Goal: Task Accomplishment & Management: Manage account settings

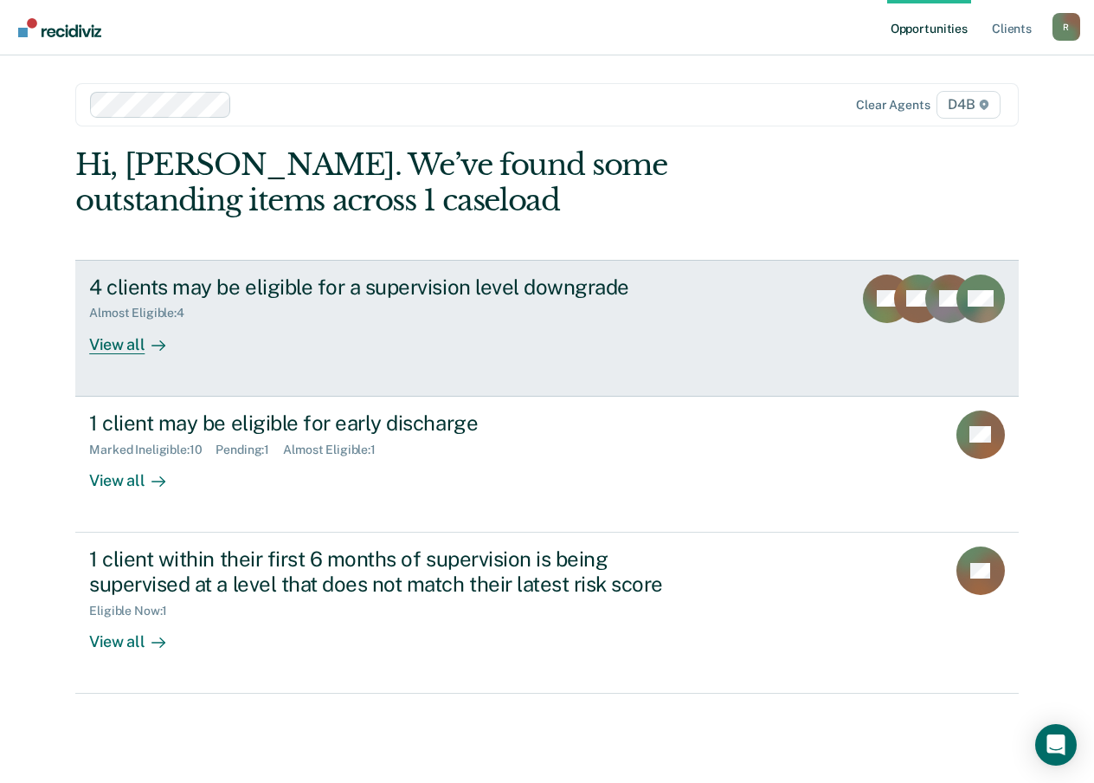
click at [145, 338] on div at bounding box center [155, 344] width 21 height 20
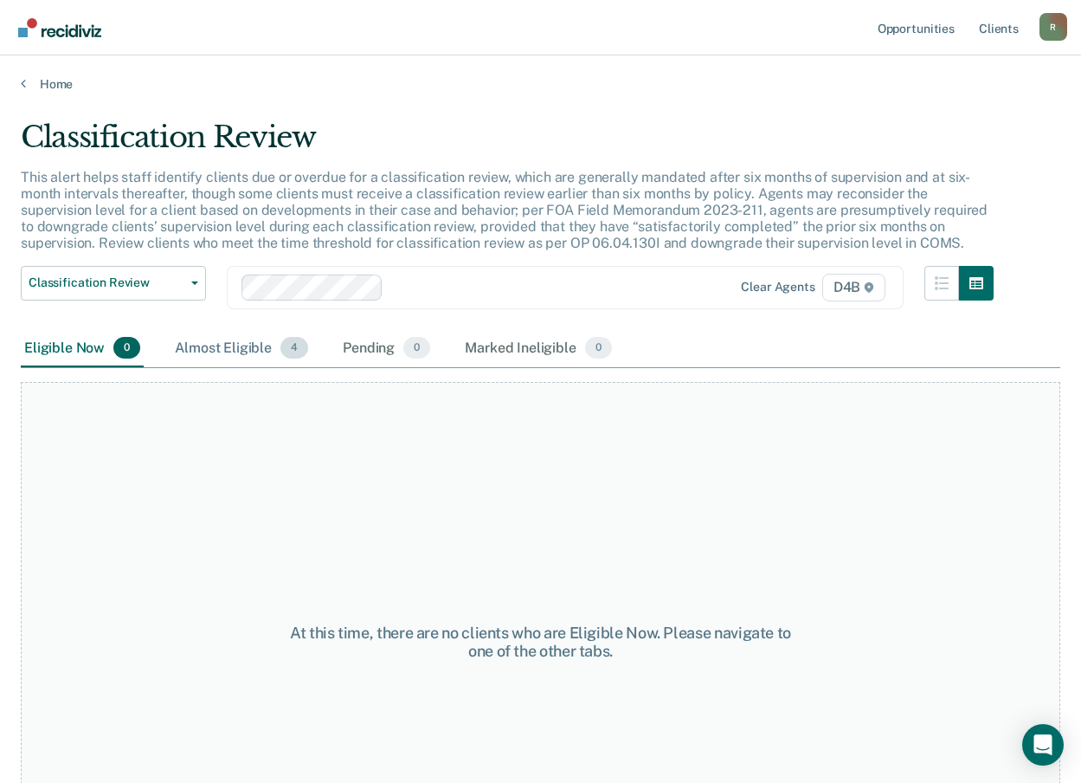
click at [252, 352] on div "Almost Eligible 4" at bounding box center [241, 349] width 140 height 38
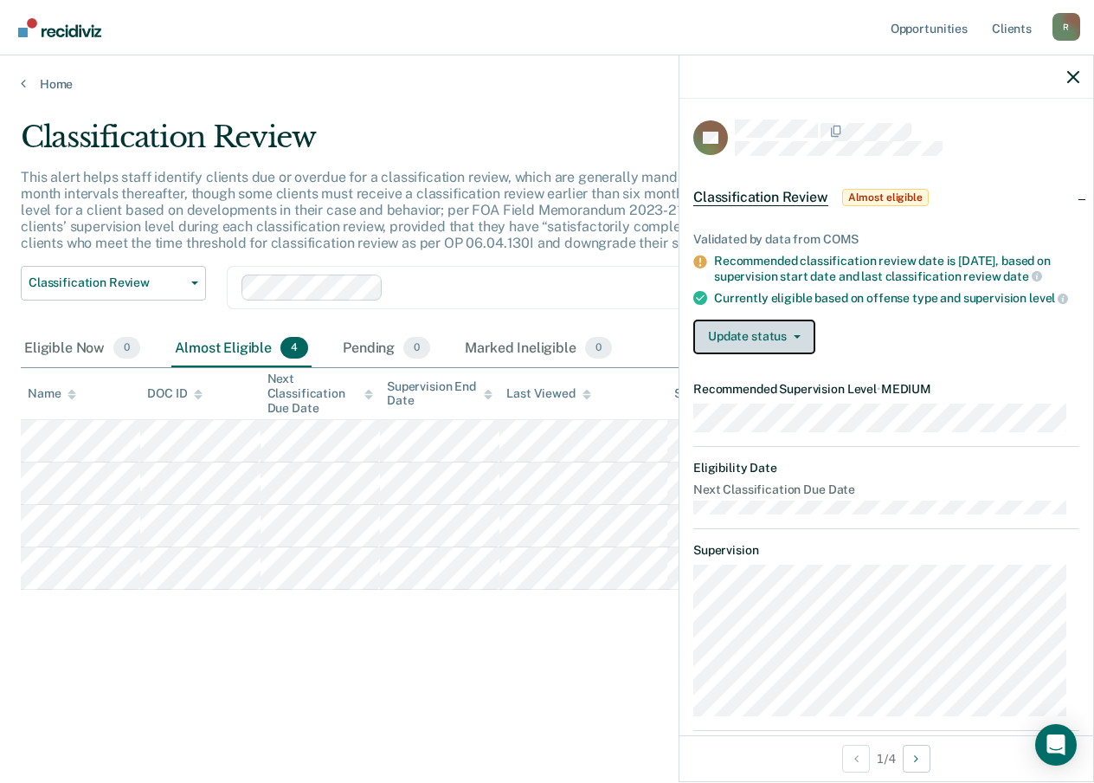
click at [768, 347] on button "Update status" at bounding box center [755, 336] width 122 height 35
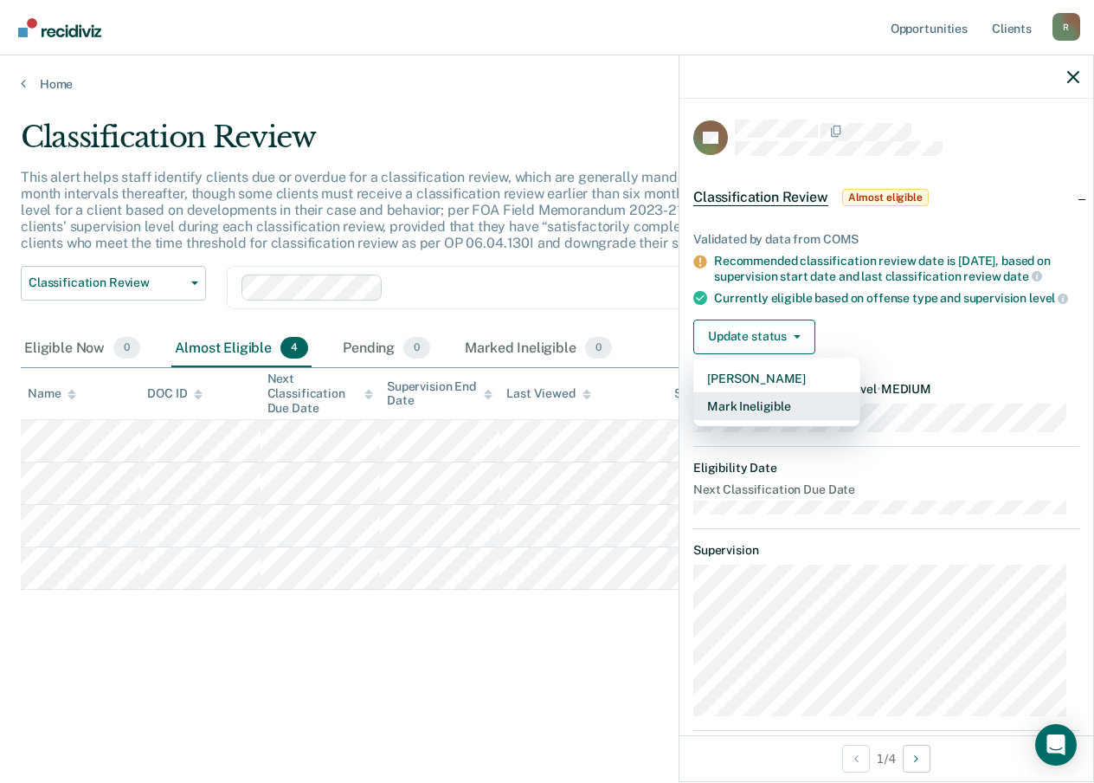
click at [761, 414] on button "Mark Ineligible" at bounding box center [777, 406] width 167 height 28
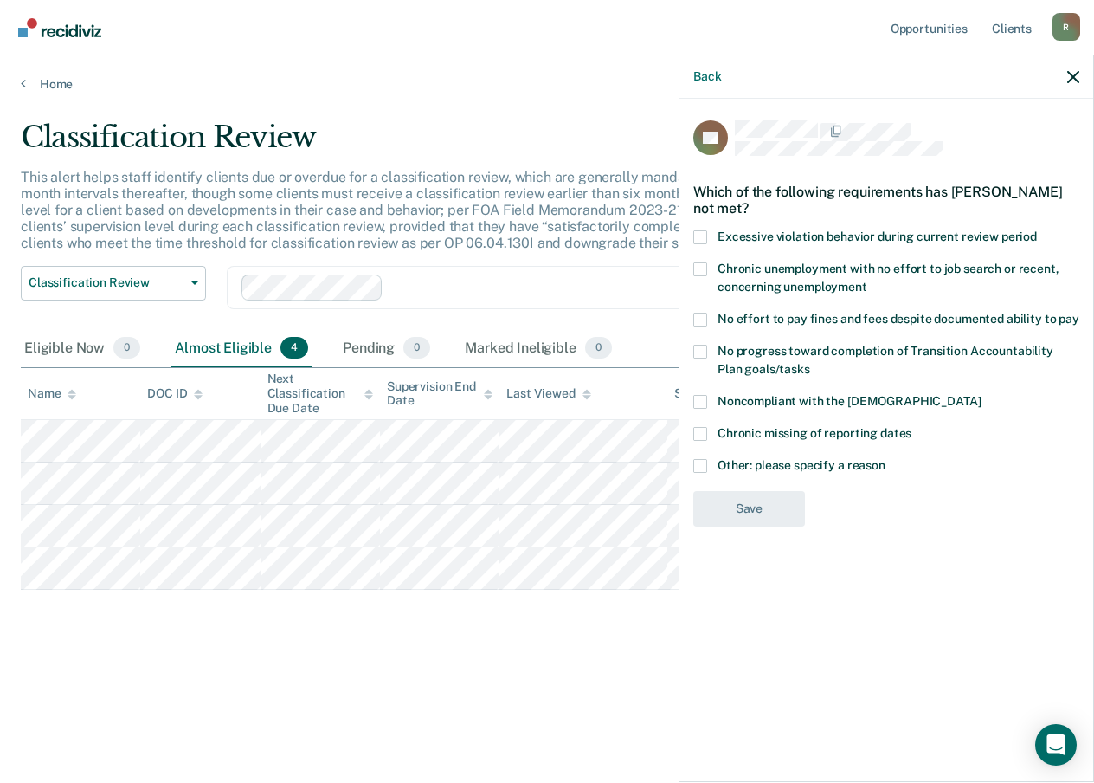
click at [700, 467] on span at bounding box center [701, 466] width 14 height 14
click at [886, 459] on input "Other: please specify a reason" at bounding box center [886, 459] width 0 height 0
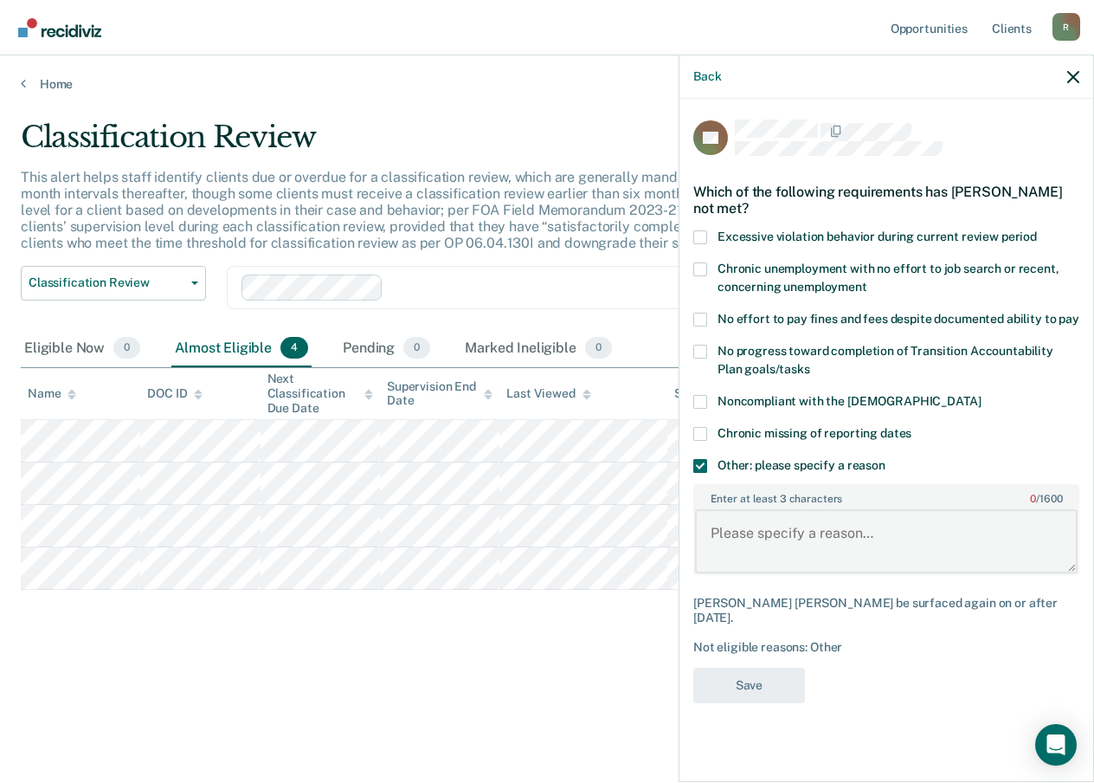
click at [766, 560] on textarea "Enter at least 3 characters 0 / 1600" at bounding box center [886, 541] width 383 height 64
type textarea "S"
drag, startPoint x: 889, startPoint y: 545, endPoint x: 704, endPoint y: 529, distance: 186.0
click at [704, 529] on textarea "Supervision per SBC Policy" at bounding box center [886, 541] width 383 height 64
type textarea "Supervision per SBC Policy"
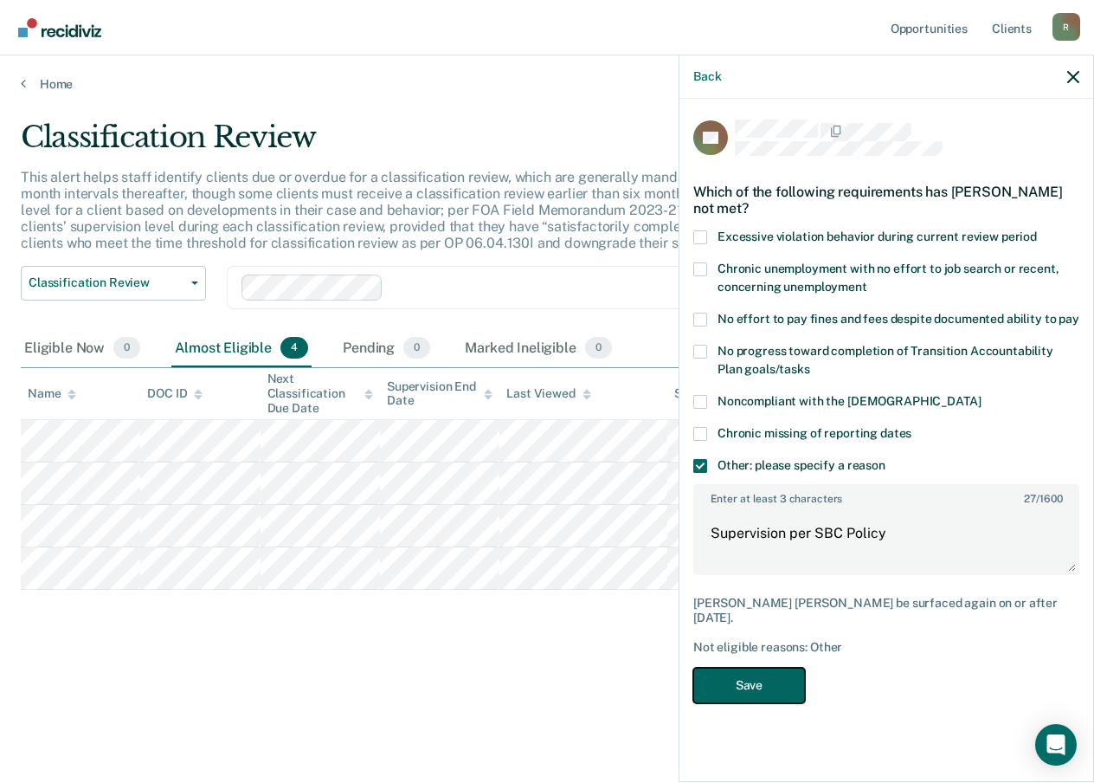
click at [779, 668] on button "Save" at bounding box center [750, 685] width 112 height 35
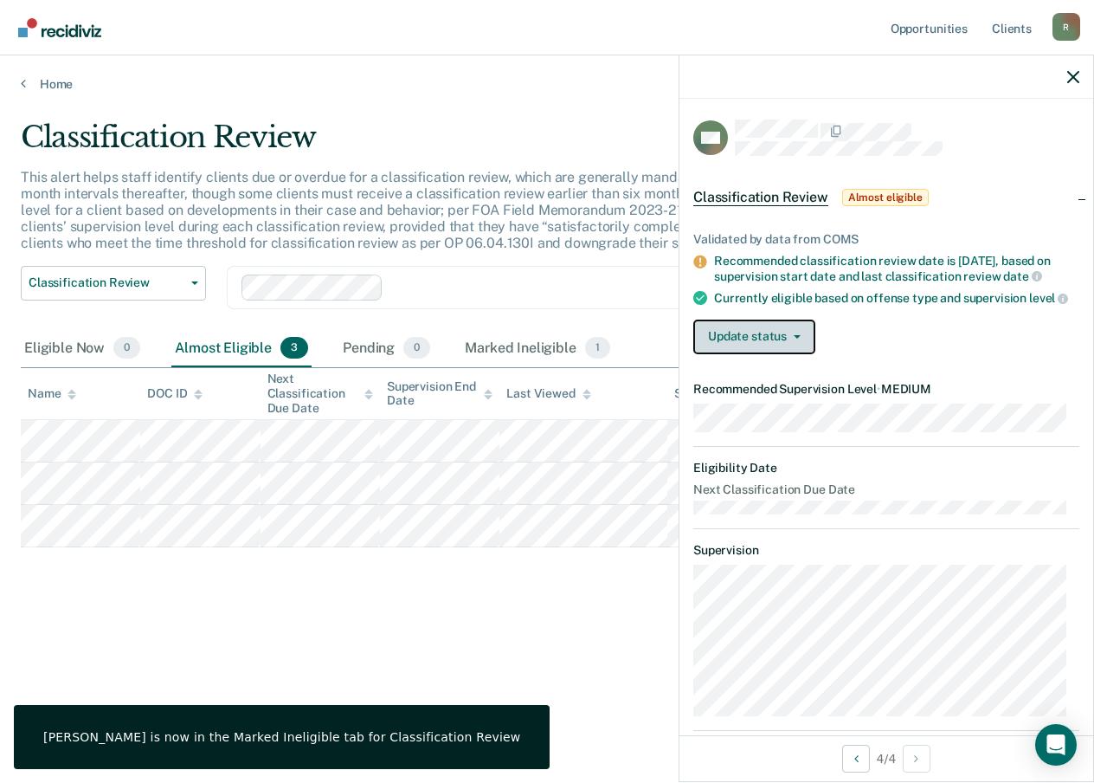
click at [729, 354] on button "Update status" at bounding box center [755, 336] width 122 height 35
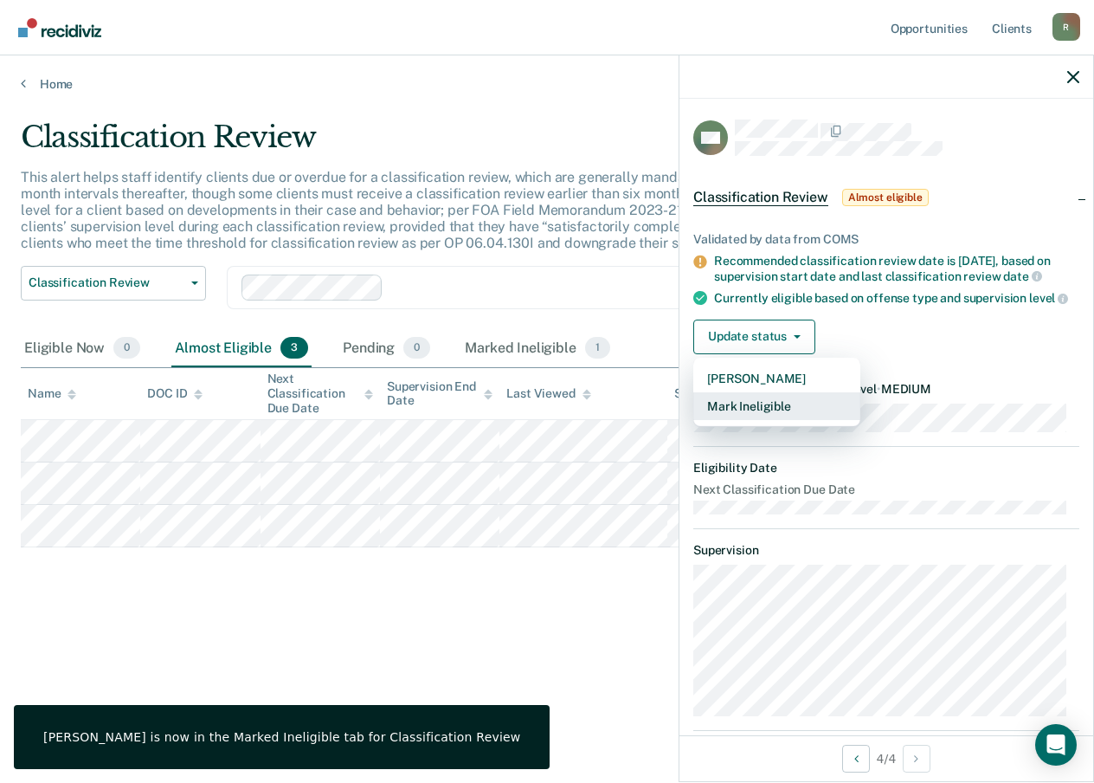
click at [735, 420] on button "Mark Ineligible" at bounding box center [777, 406] width 167 height 28
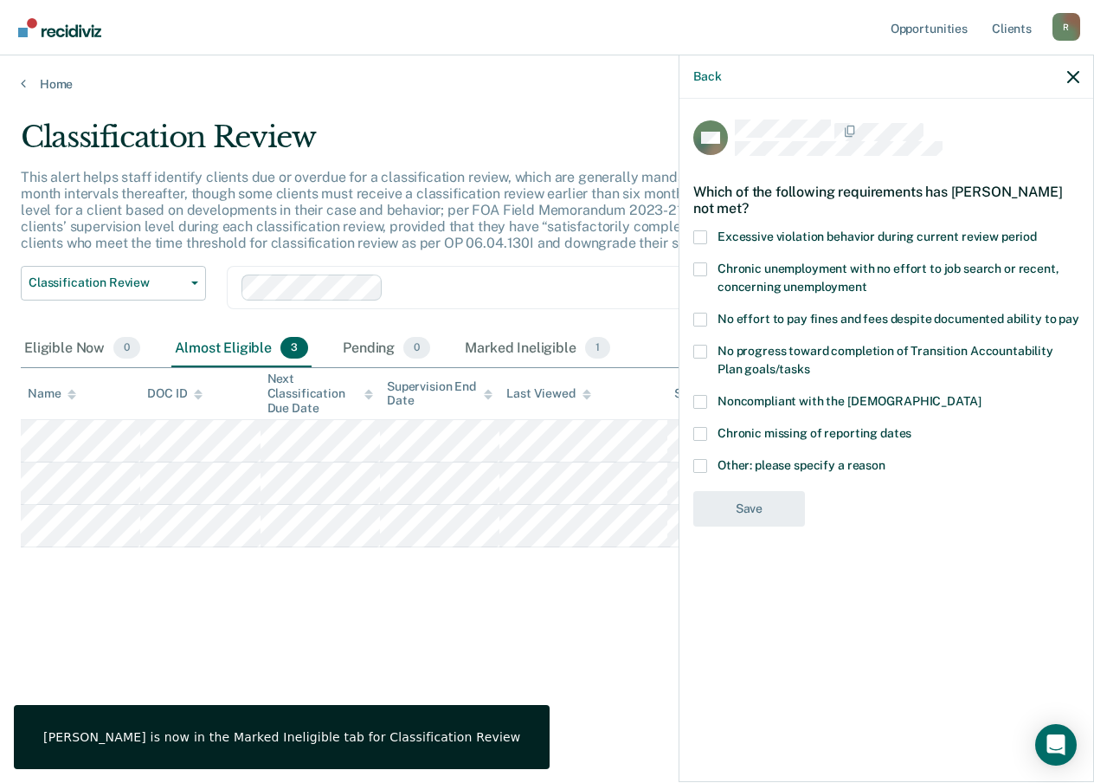
click at [700, 470] on span at bounding box center [701, 466] width 14 height 14
click at [886, 459] on input "Other: please specify a reason" at bounding box center [886, 459] width 0 height 0
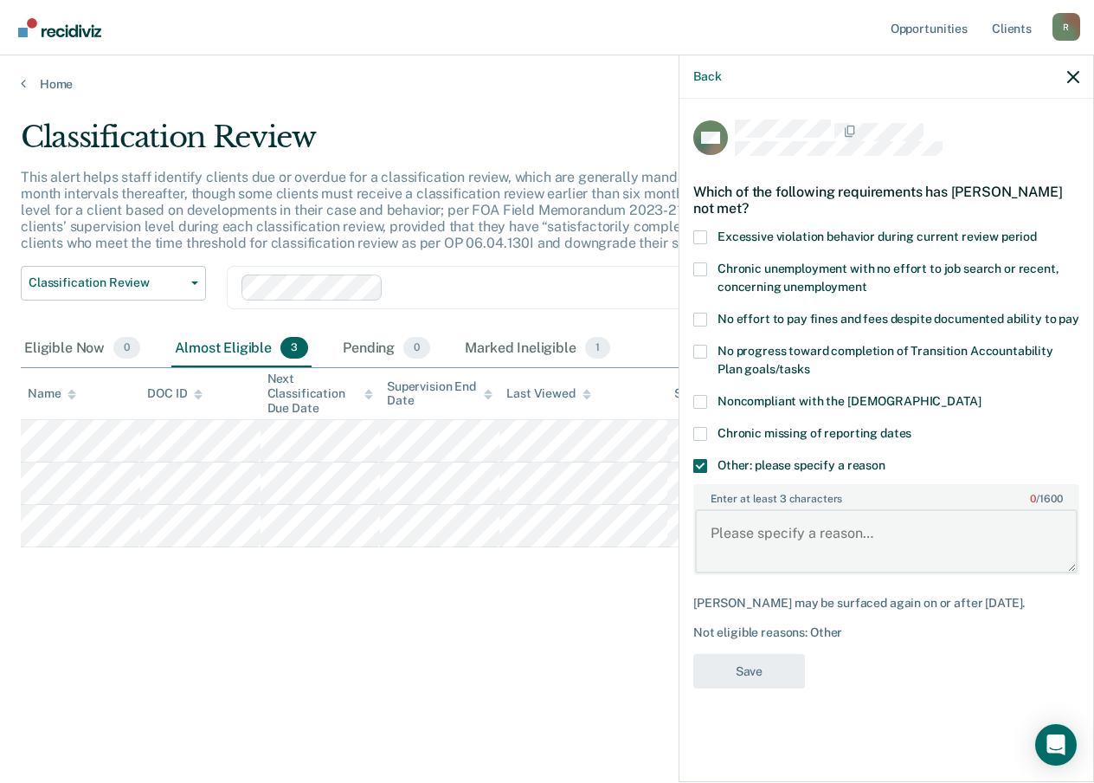
click at [767, 567] on textarea "Enter at least 3 characters 0 / 1600" at bounding box center [886, 541] width 383 height 64
paste textarea "Supervision per SBC Policy"
type textarea "Supervision per SBC Policy"
drag, startPoint x: 745, startPoint y: 696, endPoint x: 745, endPoint y: 686, distance: 10.4
click at [745, 695] on div "SM Which of the following requirements has [PERSON_NAME] not met? Excessive vio…" at bounding box center [887, 409] width 386 height 580
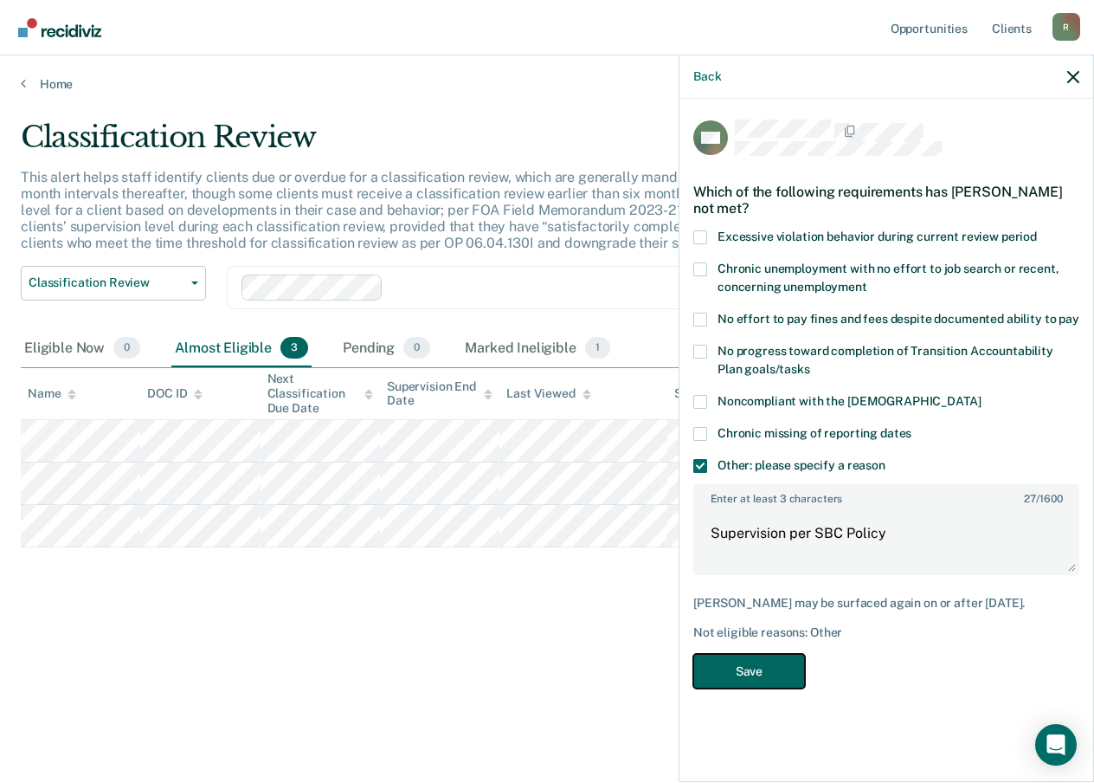
click at [747, 670] on button "Save" at bounding box center [750, 671] width 112 height 35
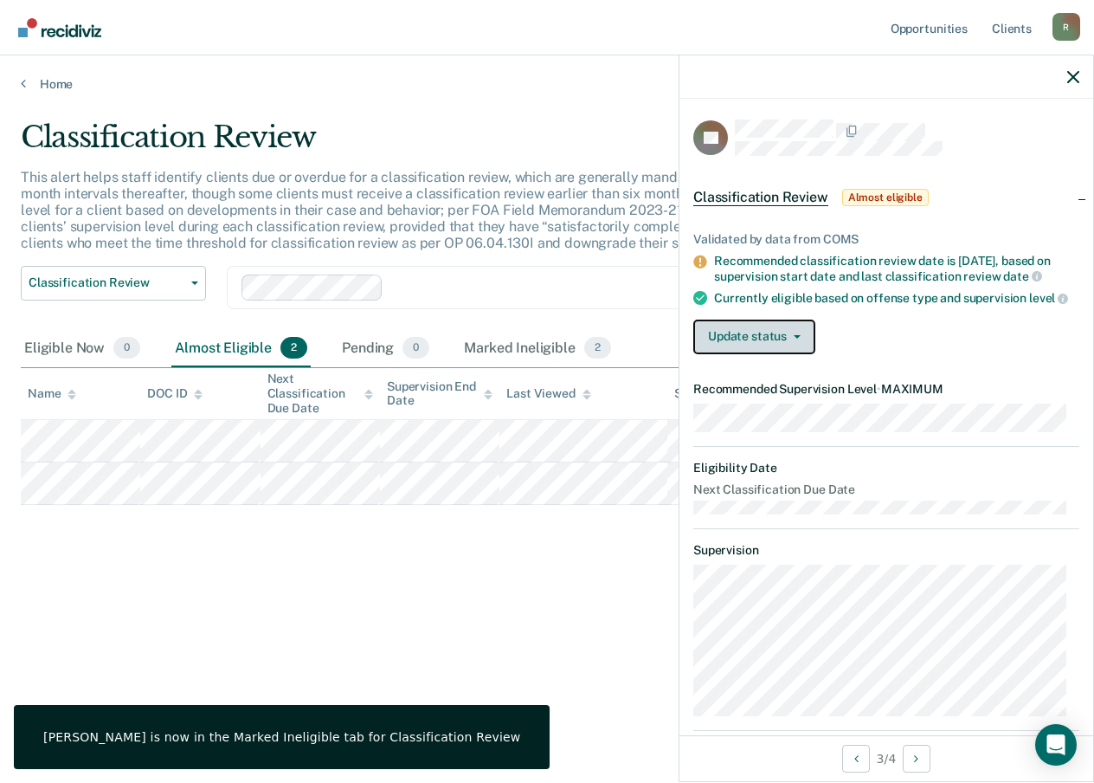
click at [800, 354] on button "Update status" at bounding box center [755, 336] width 122 height 35
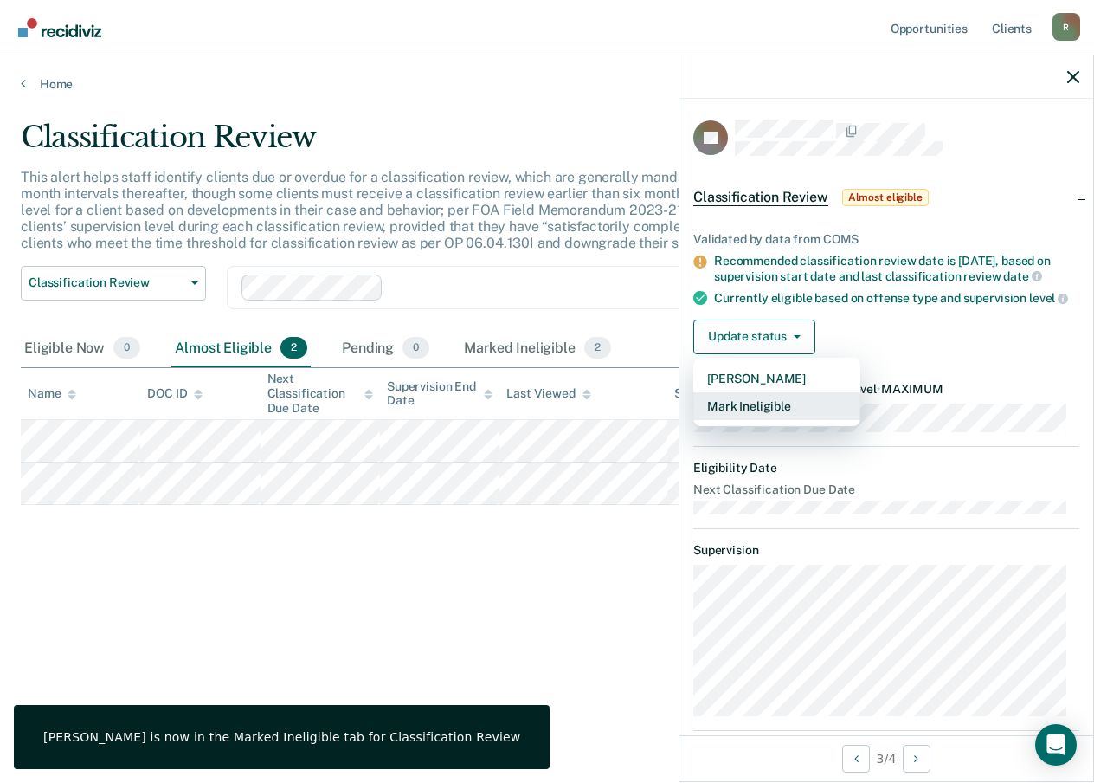
click at [767, 419] on button "Mark Ineligible" at bounding box center [777, 406] width 167 height 28
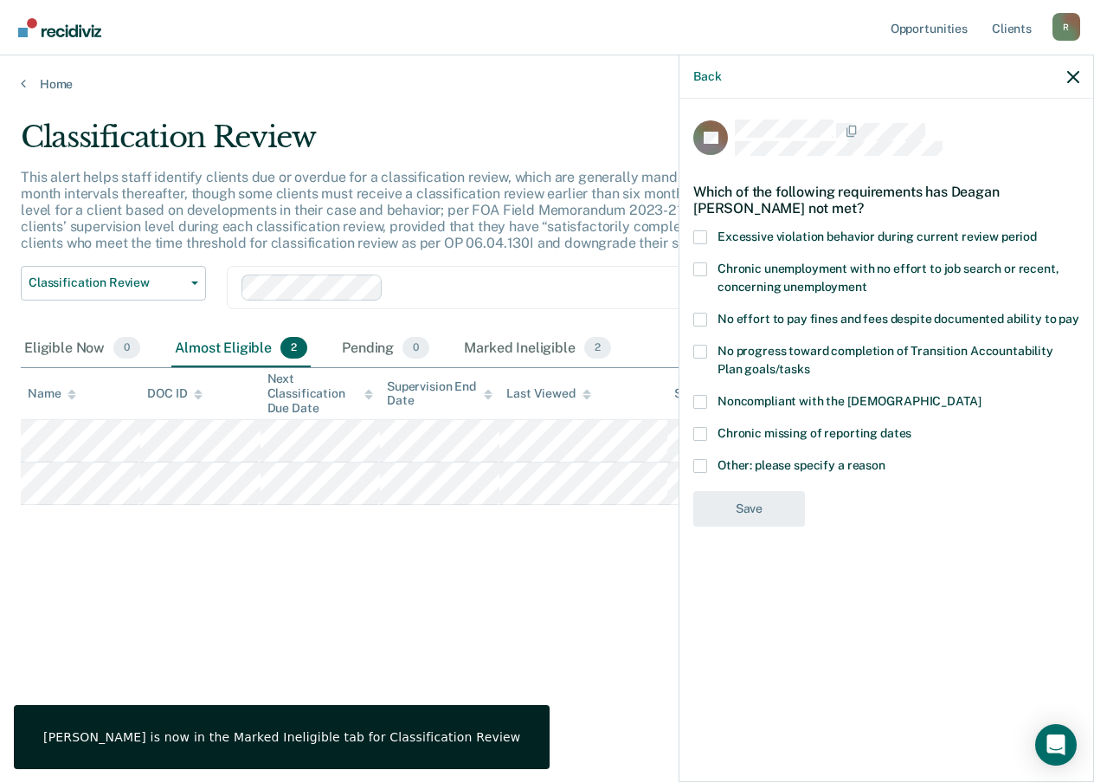
click at [708, 468] on label "Other: please specify a reason" at bounding box center [887, 468] width 386 height 18
click at [886, 459] on input "Other: please specify a reason" at bounding box center [886, 459] width 0 height 0
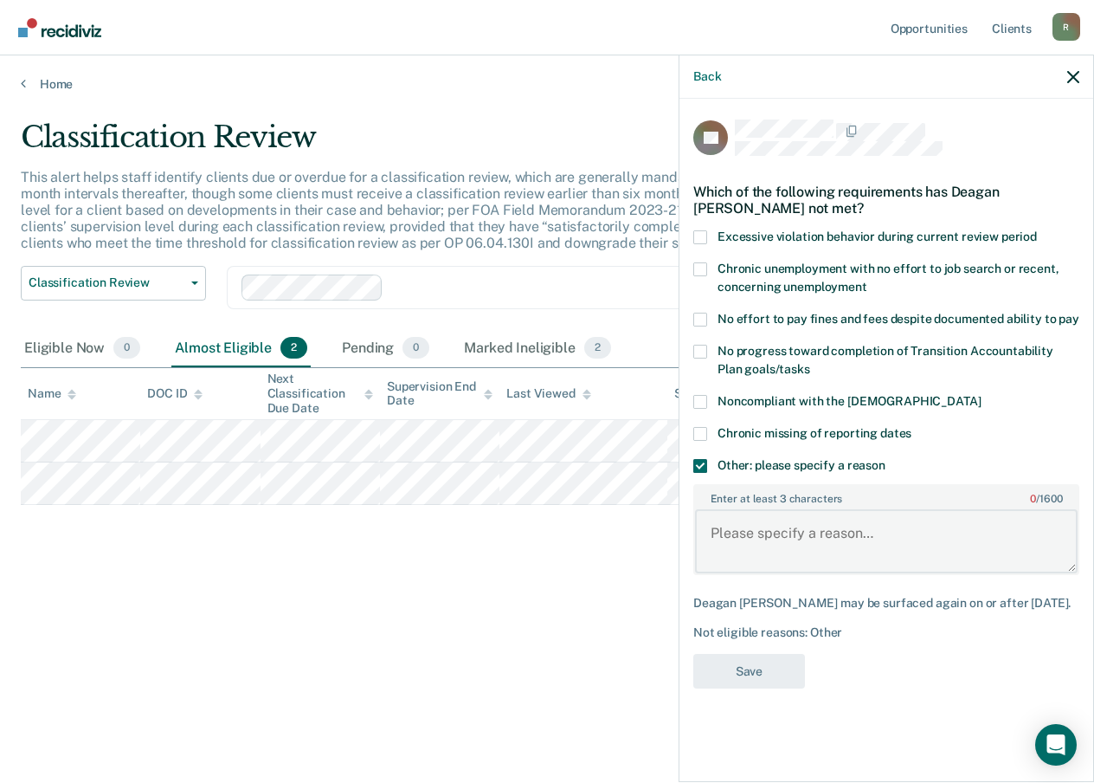
click at [735, 566] on textarea "Enter at least 3 characters 0 / 1600" at bounding box center [886, 541] width 383 height 64
paste textarea "Supervision per SBC Policy"
drag, startPoint x: 896, startPoint y: 534, endPoint x: 825, endPoint y: 538, distance: 71.1
click at [825, 538] on textarea "Supervision per SBC Policy" at bounding box center [886, 541] width 383 height 64
type textarea "Supervision per SSSPP Policy"
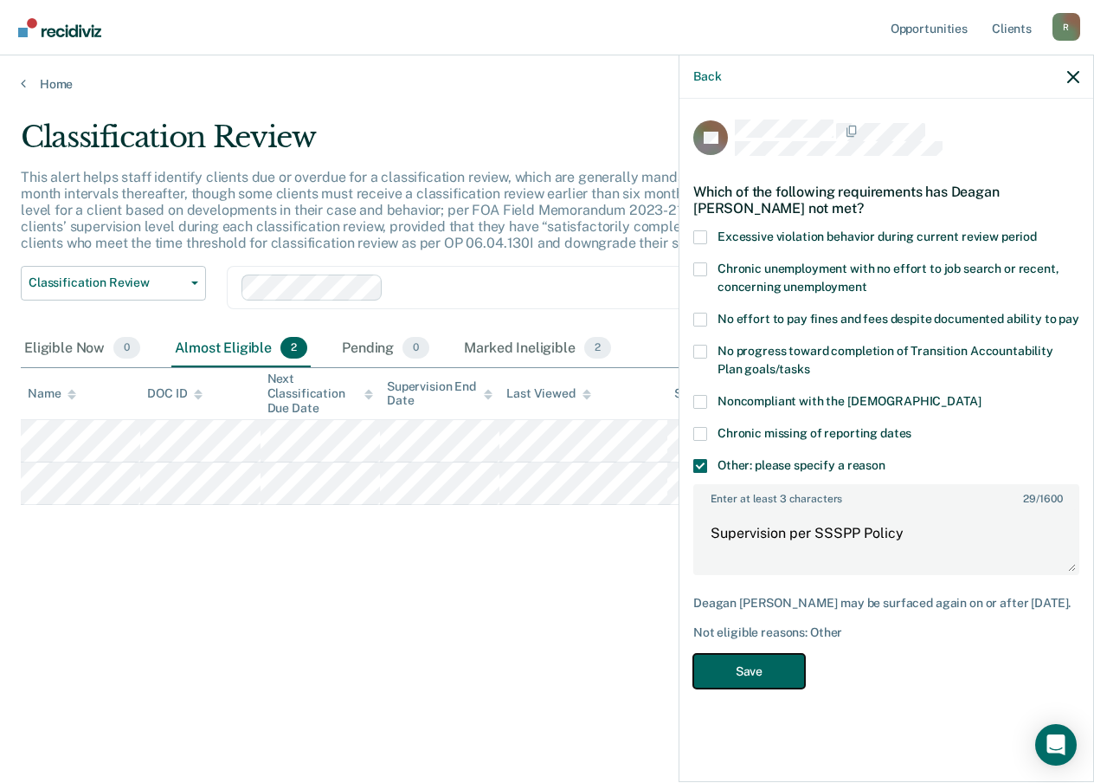
click at [759, 664] on button "Save" at bounding box center [750, 671] width 112 height 35
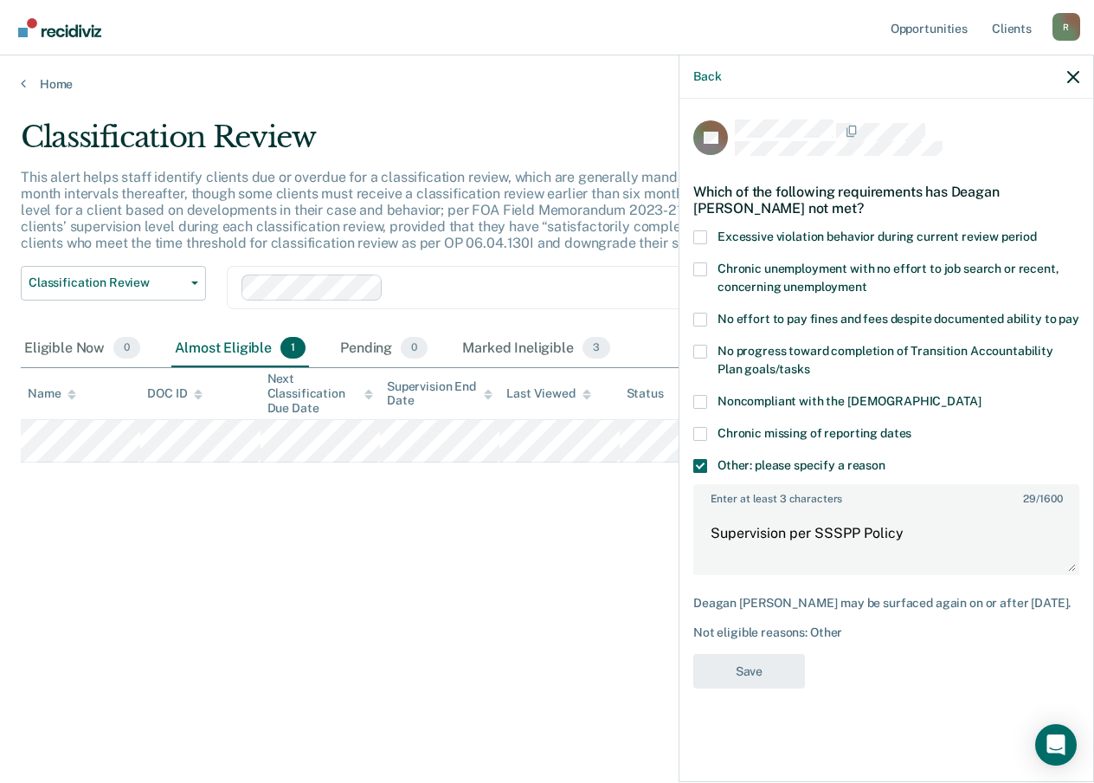
click at [481, 642] on div "Classification Review This alert helps staff identify clients due or overdue fo…" at bounding box center [547, 385] width 1053 height 533
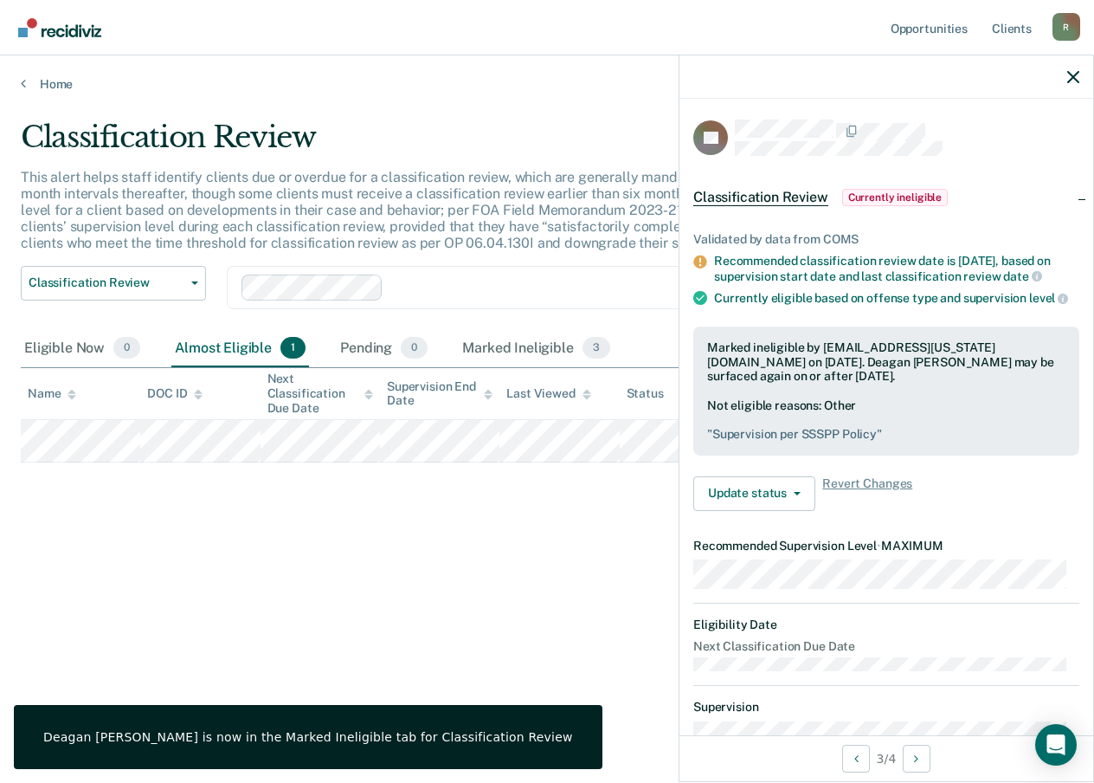
click at [1070, 85] on div at bounding box center [887, 76] width 414 height 43
click at [1071, 71] on icon "button" at bounding box center [1074, 77] width 12 height 12
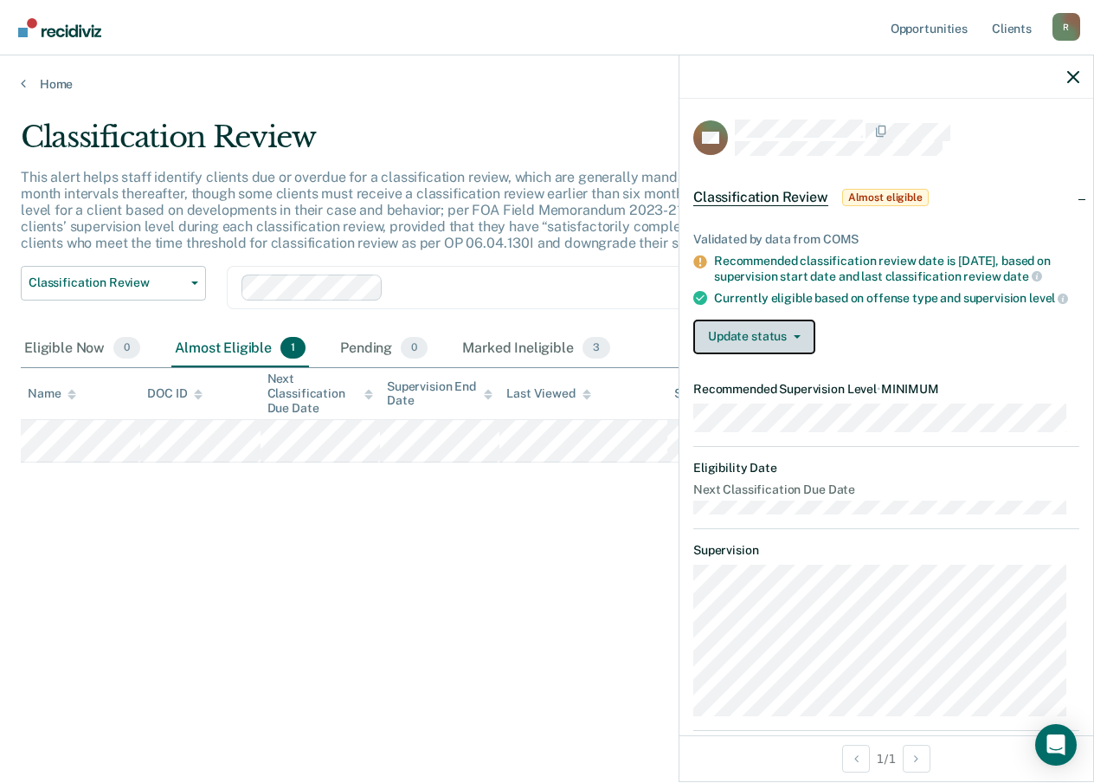
click at [787, 339] on span "button" at bounding box center [794, 336] width 14 height 3
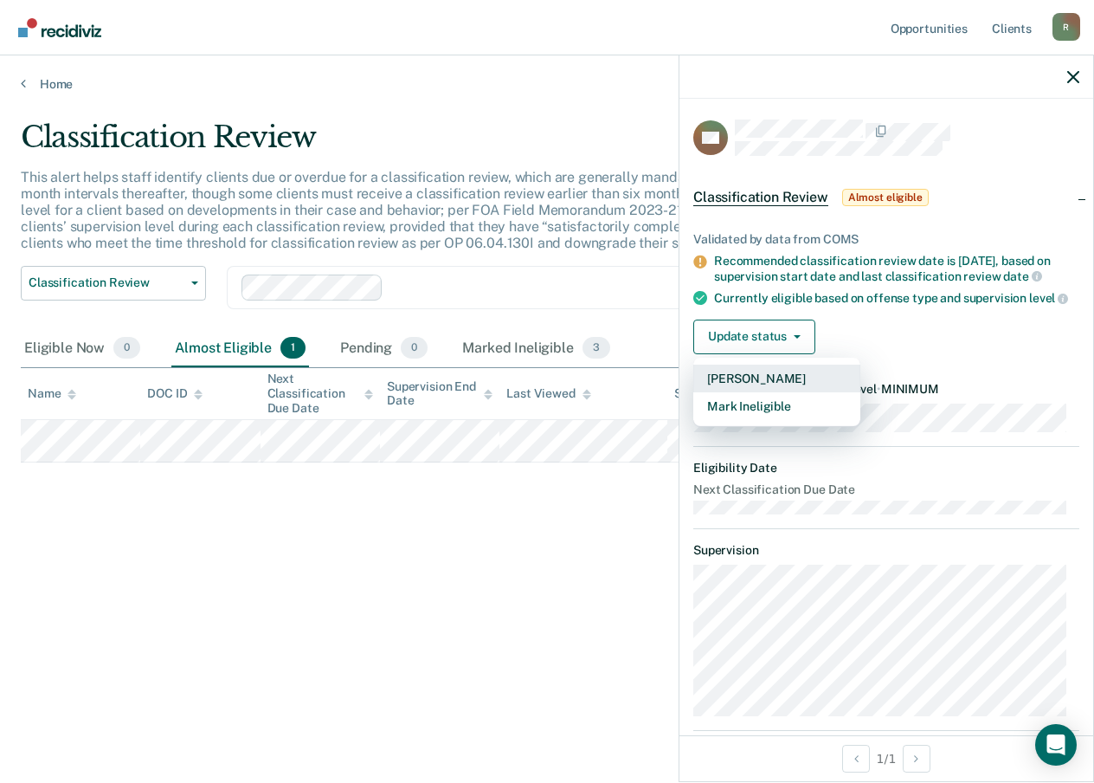
click at [762, 390] on button "[PERSON_NAME]" at bounding box center [777, 379] width 167 height 28
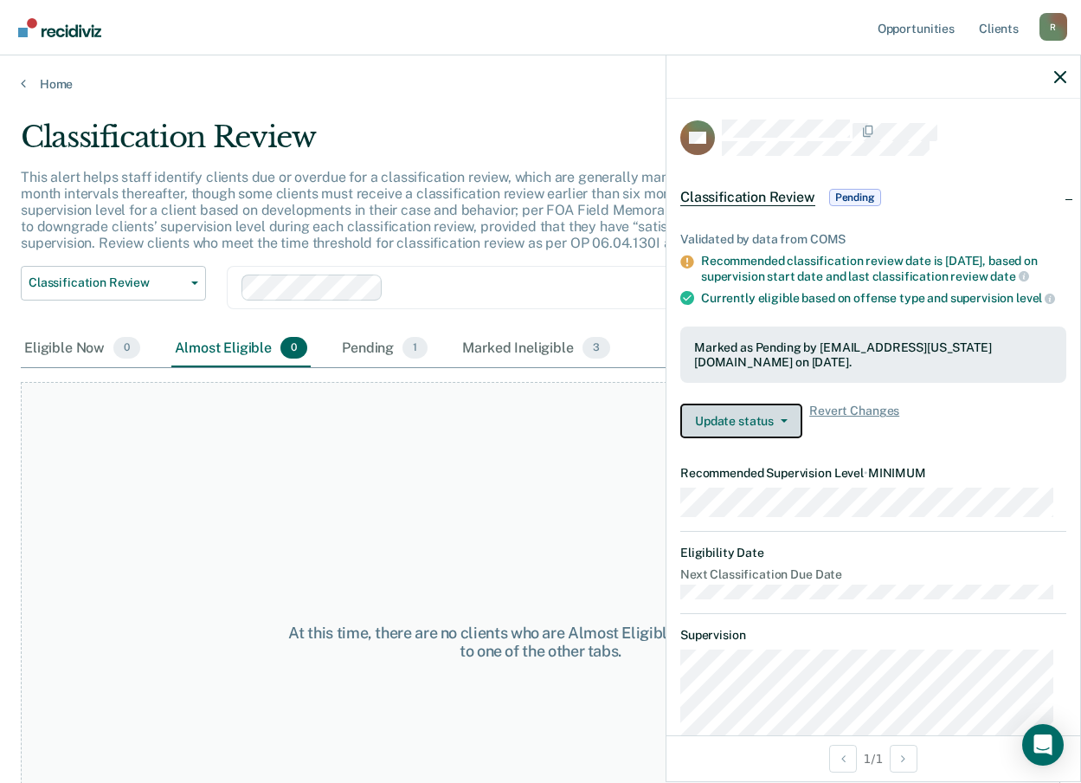
click at [767, 432] on button "Update status" at bounding box center [742, 420] width 122 height 35
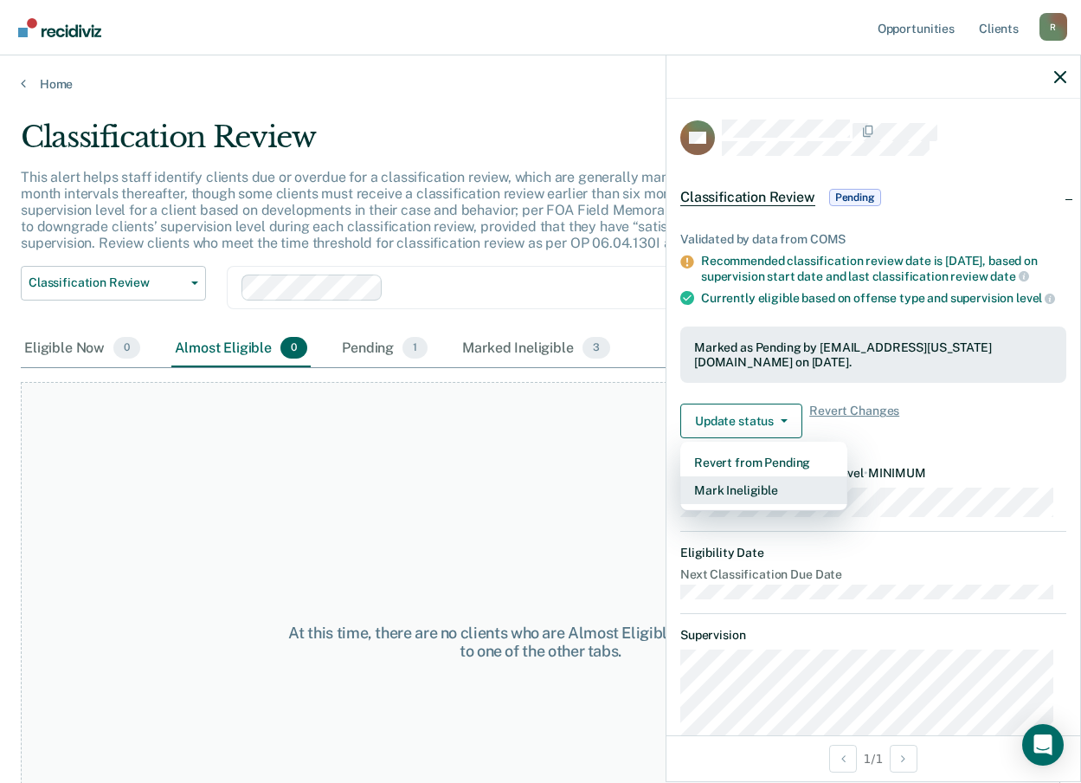
click at [729, 504] on button "Mark Ineligible" at bounding box center [764, 490] width 167 height 28
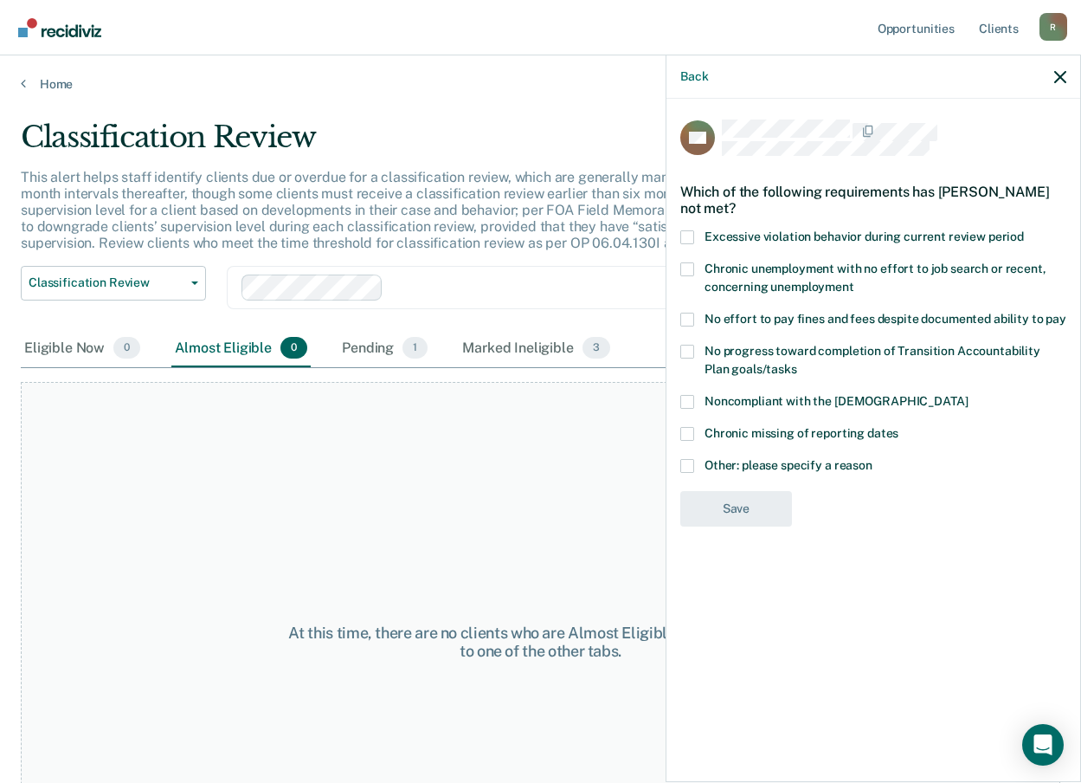
click at [690, 466] on span at bounding box center [688, 466] width 14 height 14
click at [873, 459] on input "Other: please specify a reason" at bounding box center [873, 459] width 0 height 0
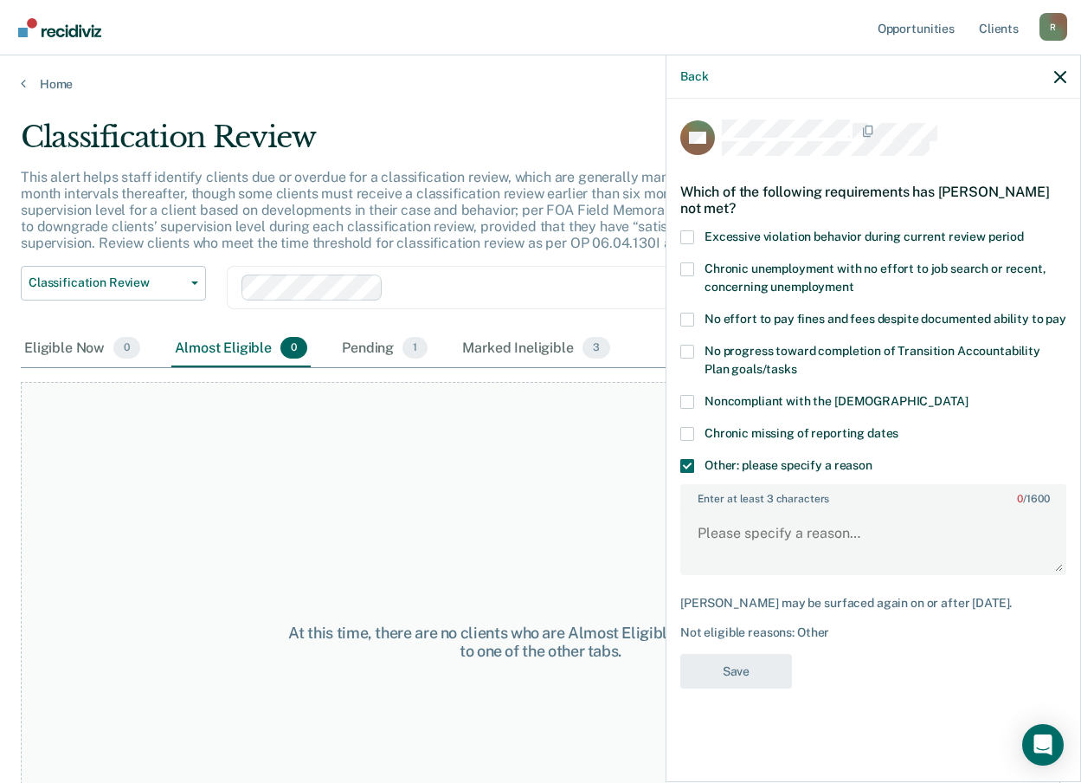
click at [707, 505] on div "Enter at least 3 characters 0 / 1600" at bounding box center [874, 529] width 386 height 91
click at [718, 545] on textarea "Enter at least 3 characters 0 / 1600" at bounding box center [873, 541] width 383 height 64
type textarea "S"
type textarea "Discharge in process."
click at [750, 682] on button "Save" at bounding box center [737, 671] width 112 height 35
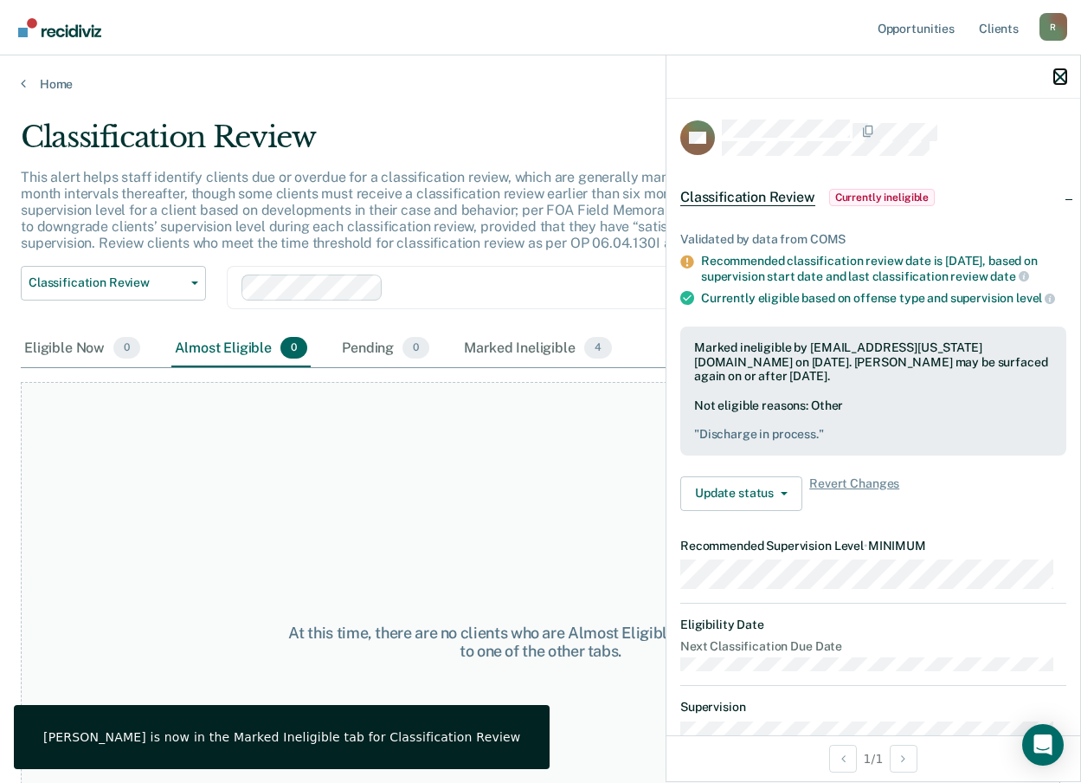
click at [1064, 75] on icon "button" at bounding box center [1061, 77] width 12 height 12
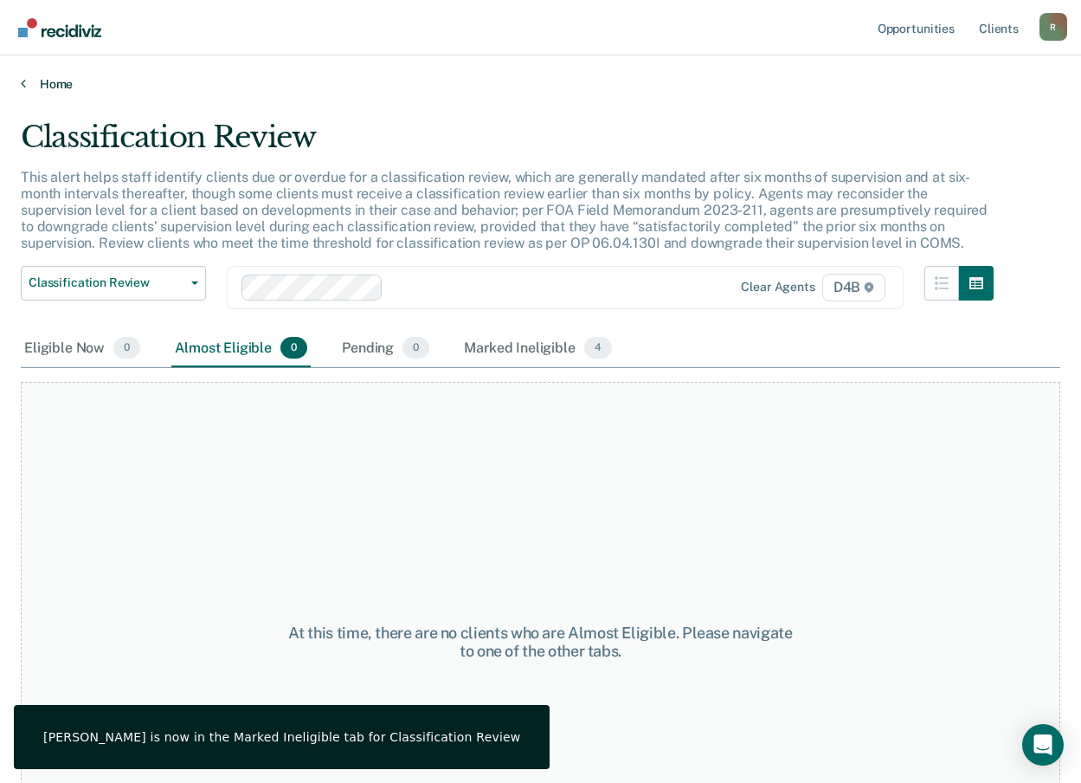
drag, startPoint x: 48, startPoint y: 70, endPoint x: 48, endPoint y: 84, distance: 13.9
click at [46, 71] on div "Home" at bounding box center [540, 73] width 1081 height 36
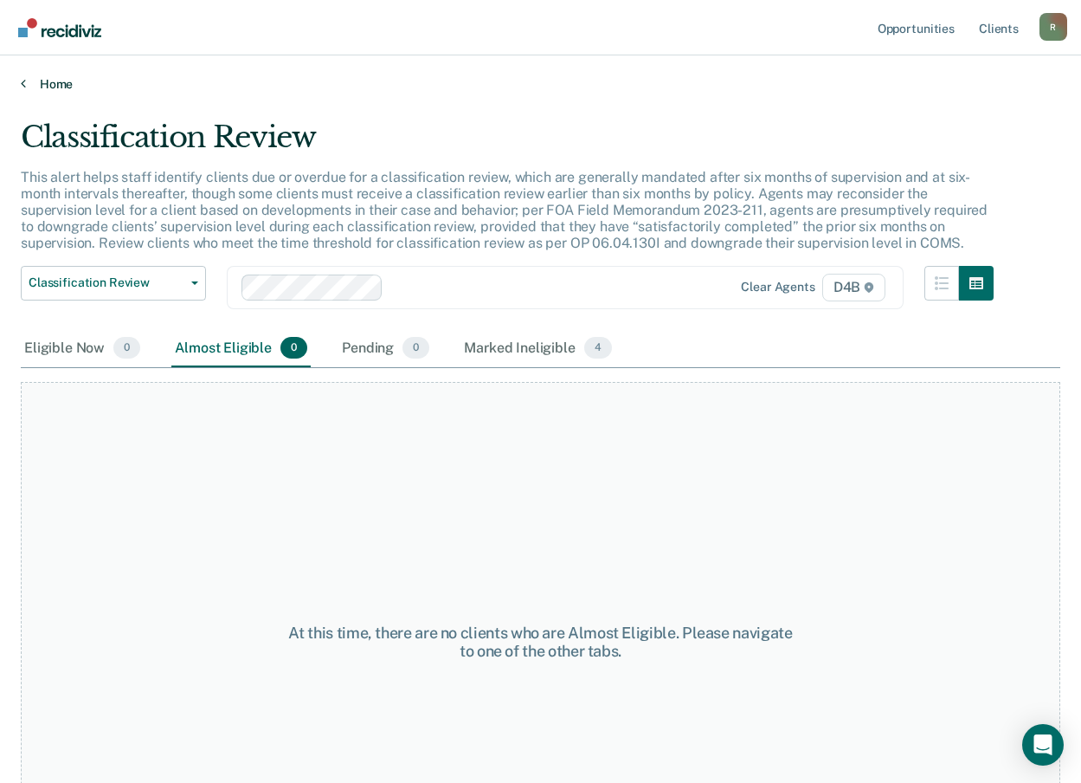
click at [48, 91] on link "Home" at bounding box center [541, 84] width 1040 height 16
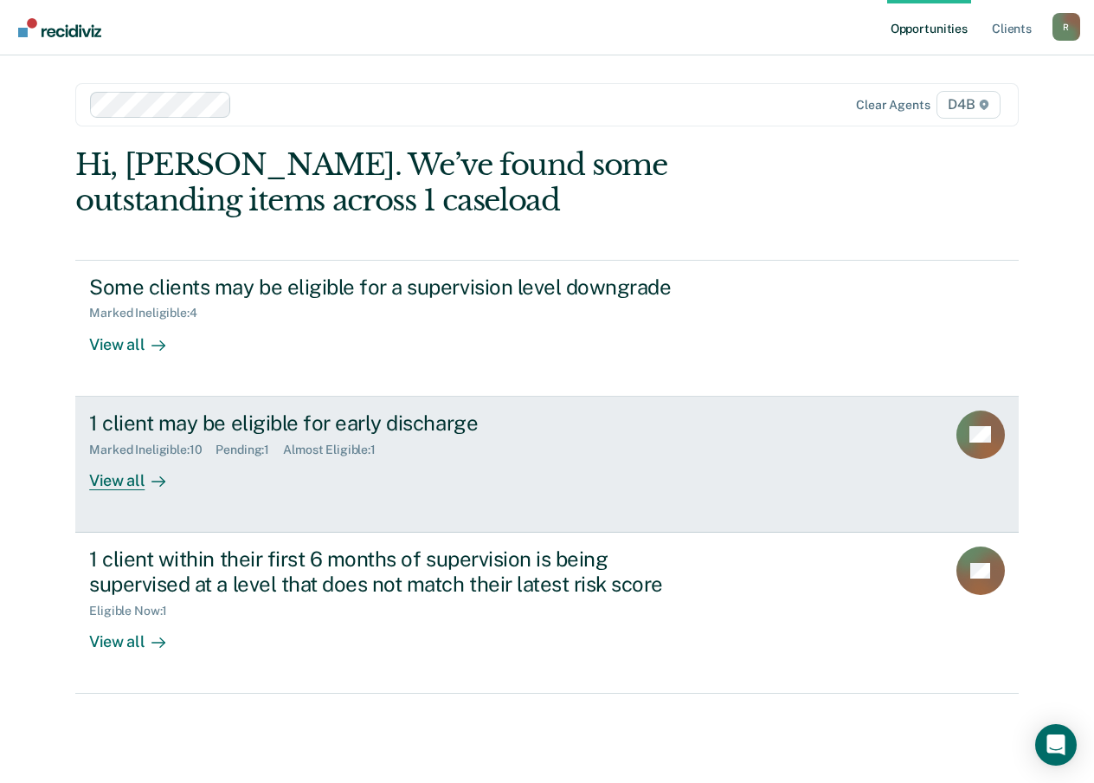
click at [120, 479] on div "View all" at bounding box center [137, 473] width 97 height 34
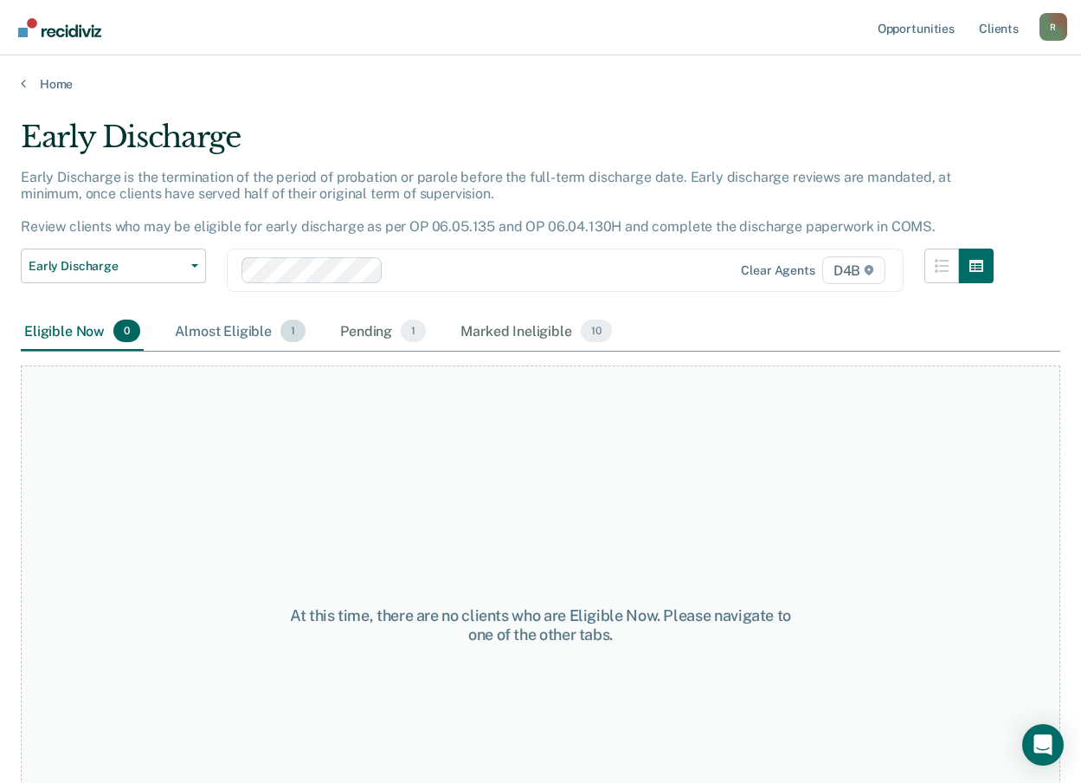
click at [208, 330] on div "Almost Eligible 1" at bounding box center [240, 332] width 138 height 38
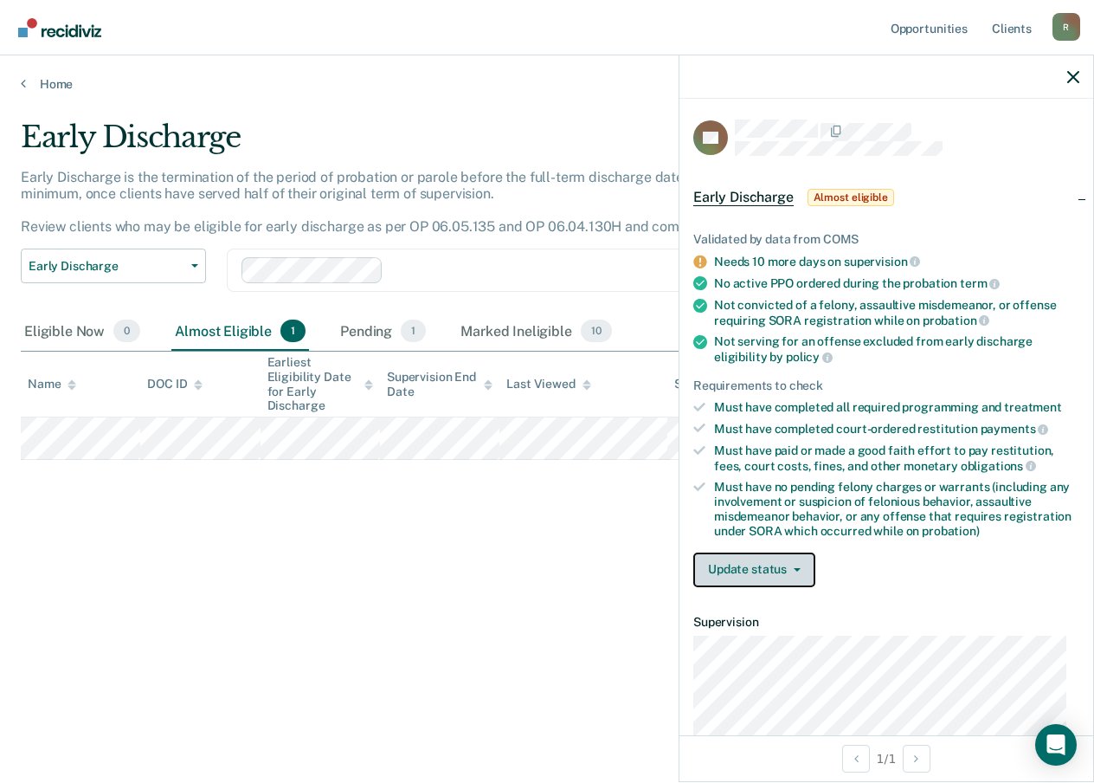
click at [762, 558] on button "Update status" at bounding box center [755, 569] width 122 height 35
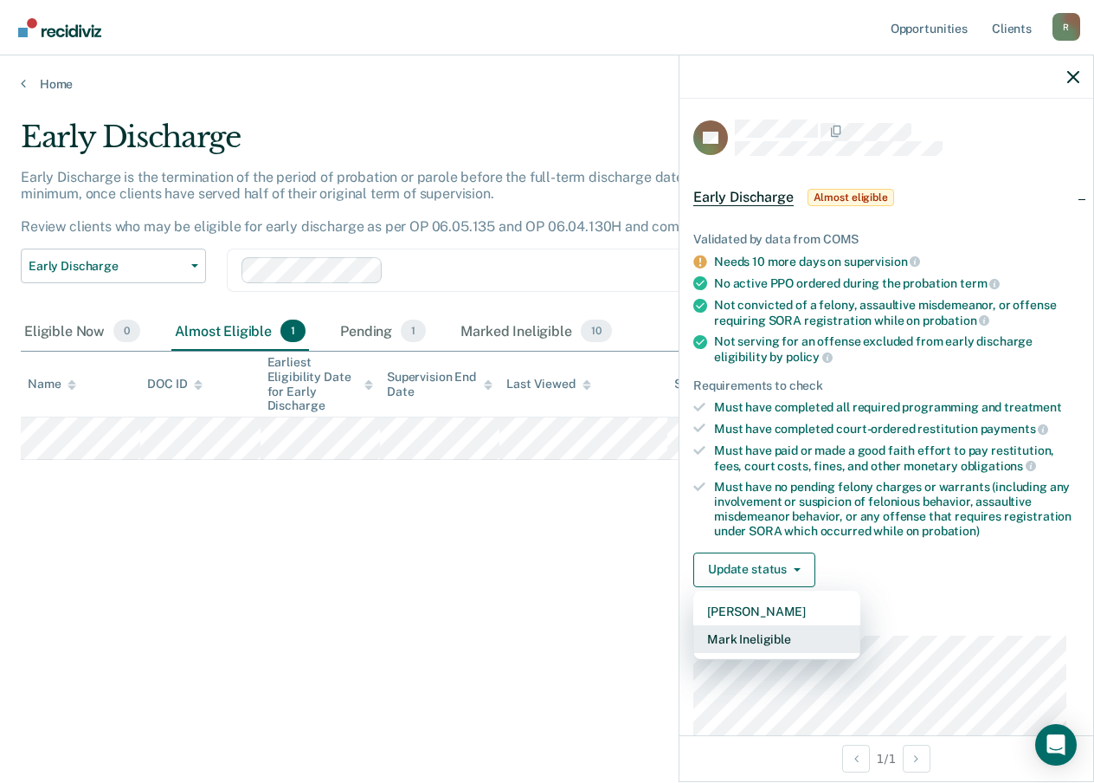
click at [759, 631] on button "Mark Ineligible" at bounding box center [777, 639] width 167 height 28
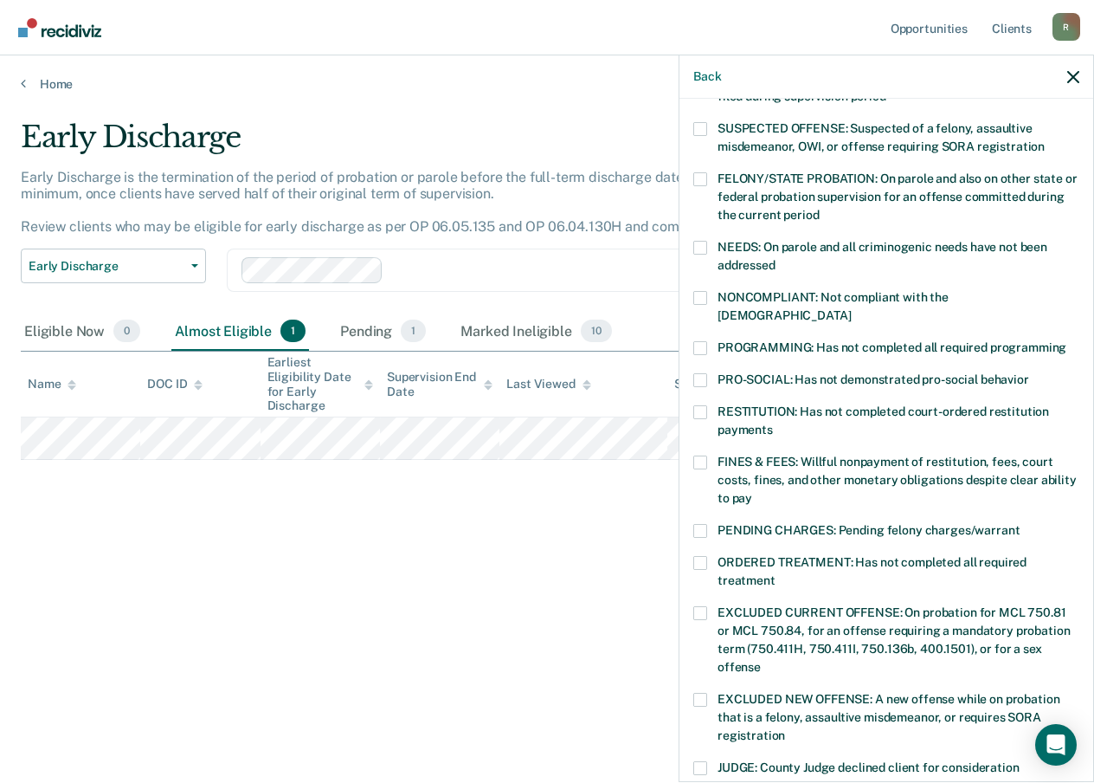
scroll to position [346, 0]
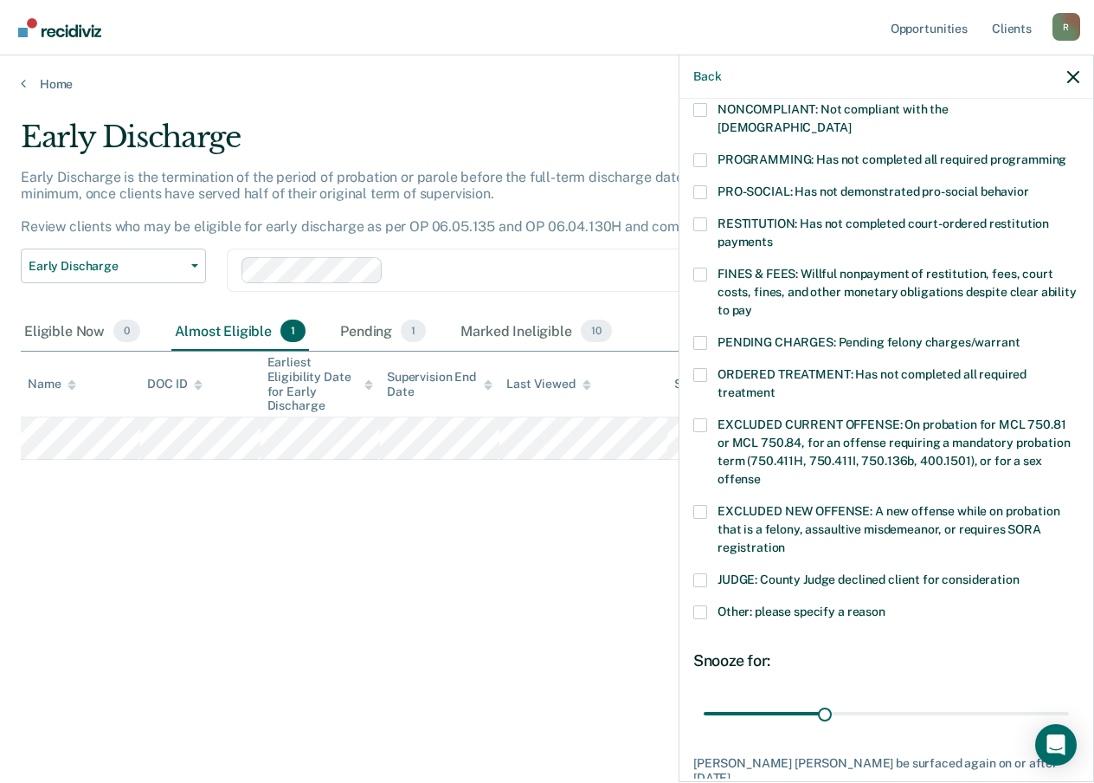
click at [701, 605] on span at bounding box center [701, 612] width 14 height 14
click at [886, 605] on input "Other: please specify a reason" at bounding box center [886, 605] width 0 height 0
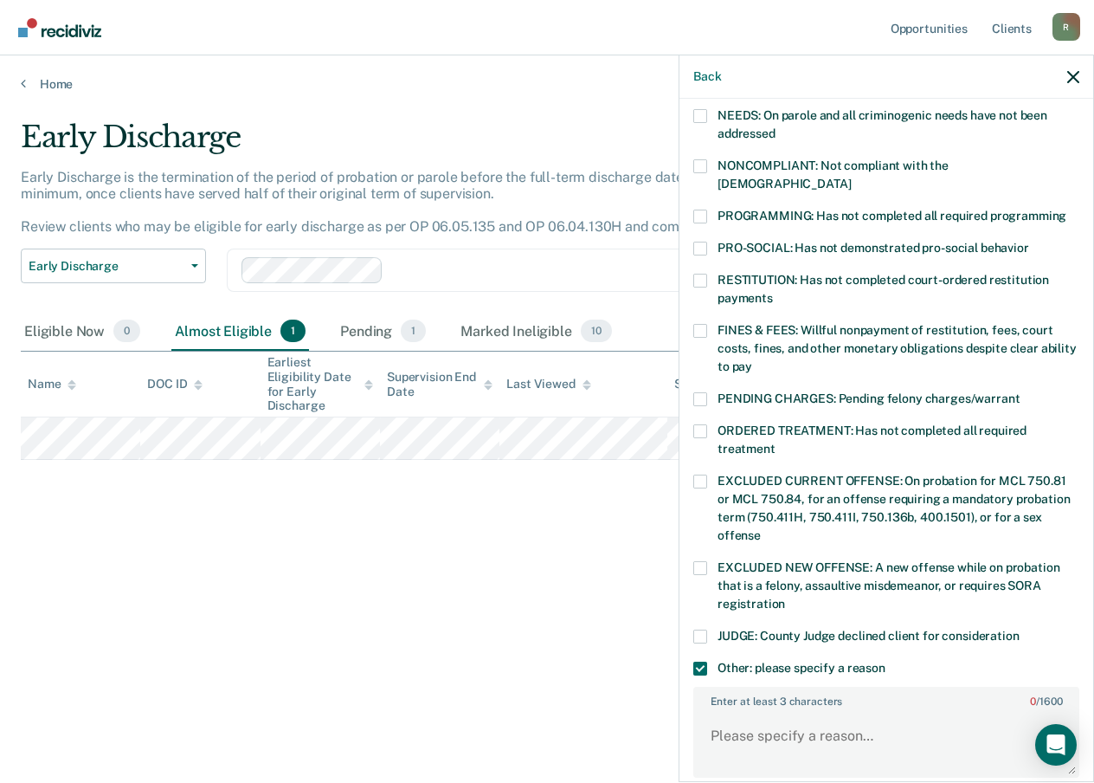
scroll to position [260, 0]
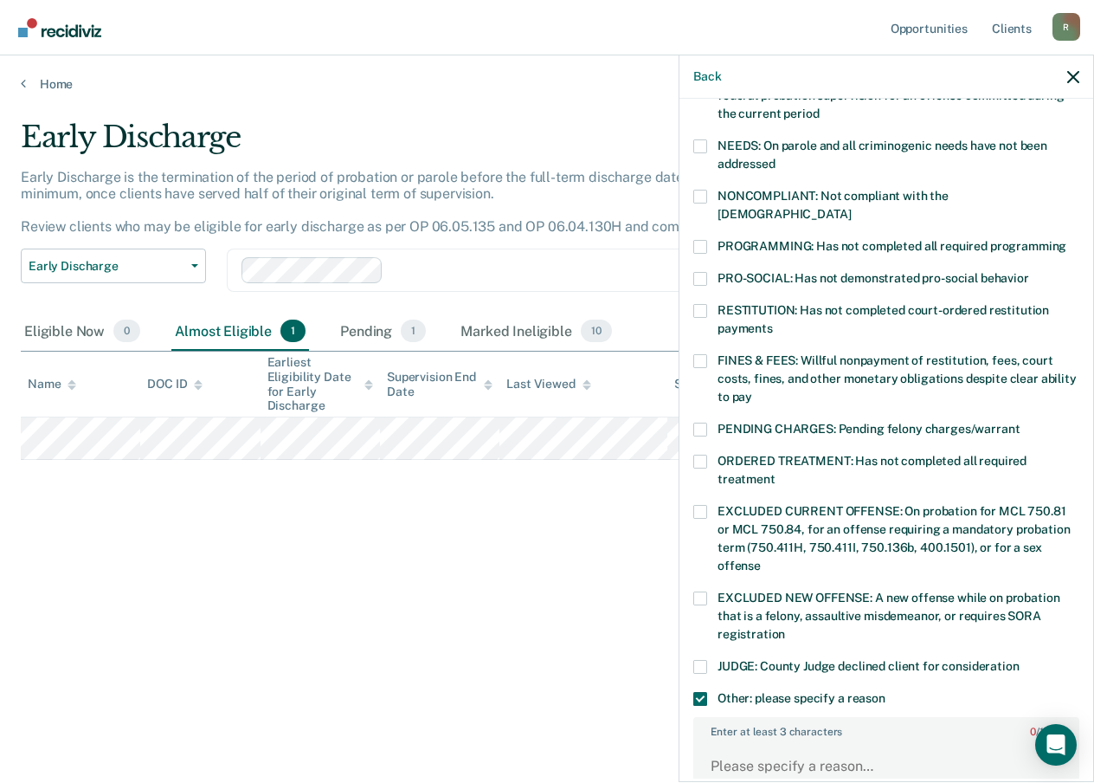
click at [704, 455] on span at bounding box center [701, 462] width 14 height 14
click at [776, 473] on input "ORDERED TREATMENT: Has not completed all required treatment" at bounding box center [776, 473] width 0 height 0
click at [704, 240] on span at bounding box center [701, 247] width 14 height 14
click at [1067, 240] on input "PROGRAMMING: Has not completed all required programming" at bounding box center [1067, 240] width 0 height 0
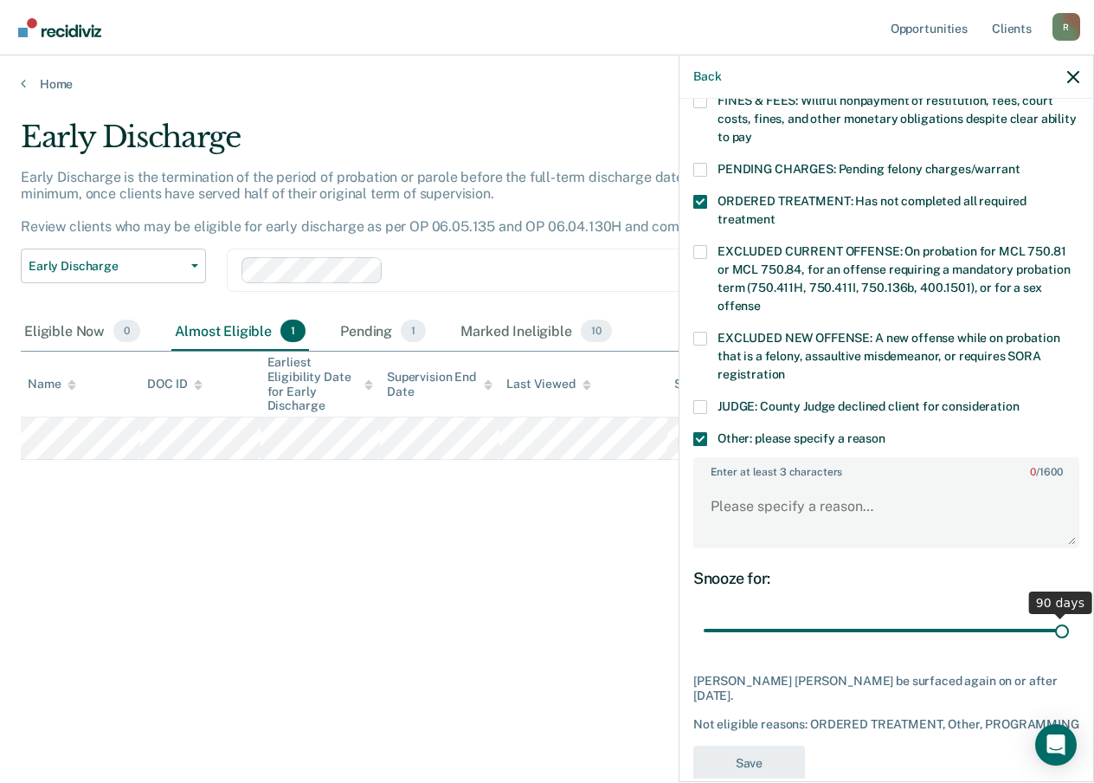
drag, startPoint x: 822, startPoint y: 606, endPoint x: 1104, endPoint y: 615, distance: 282.4
type input "90"
click at [1069, 616] on input "range" at bounding box center [886, 631] width 365 height 30
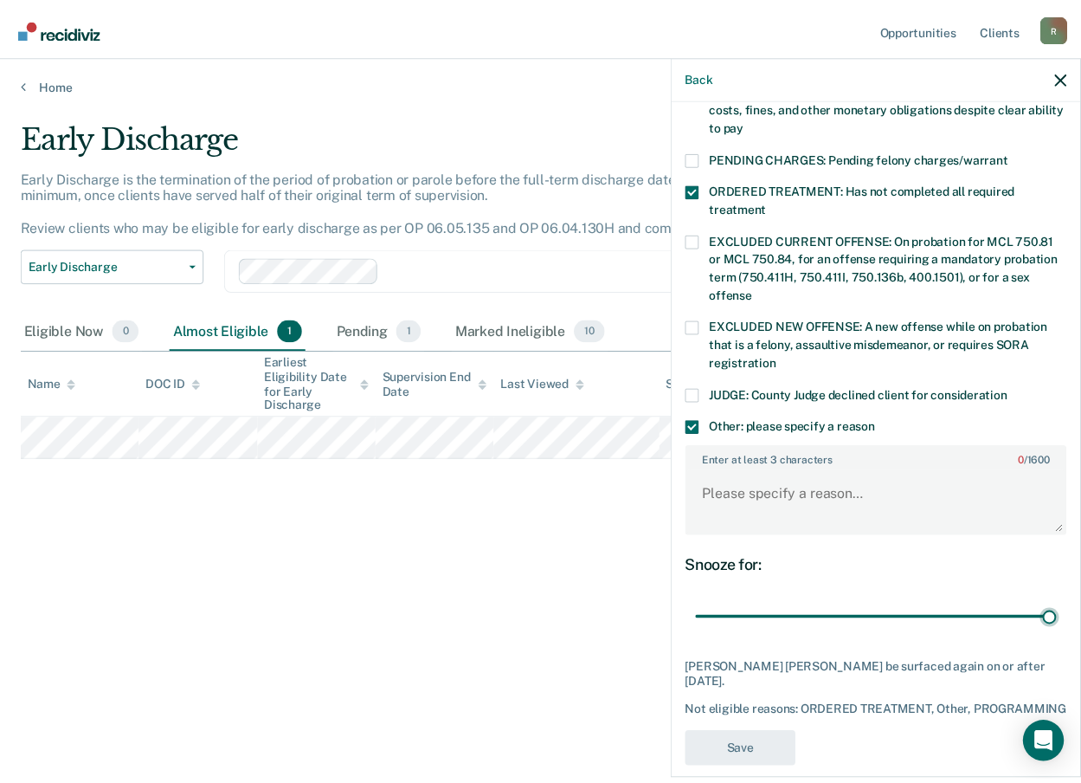
scroll to position [533, 0]
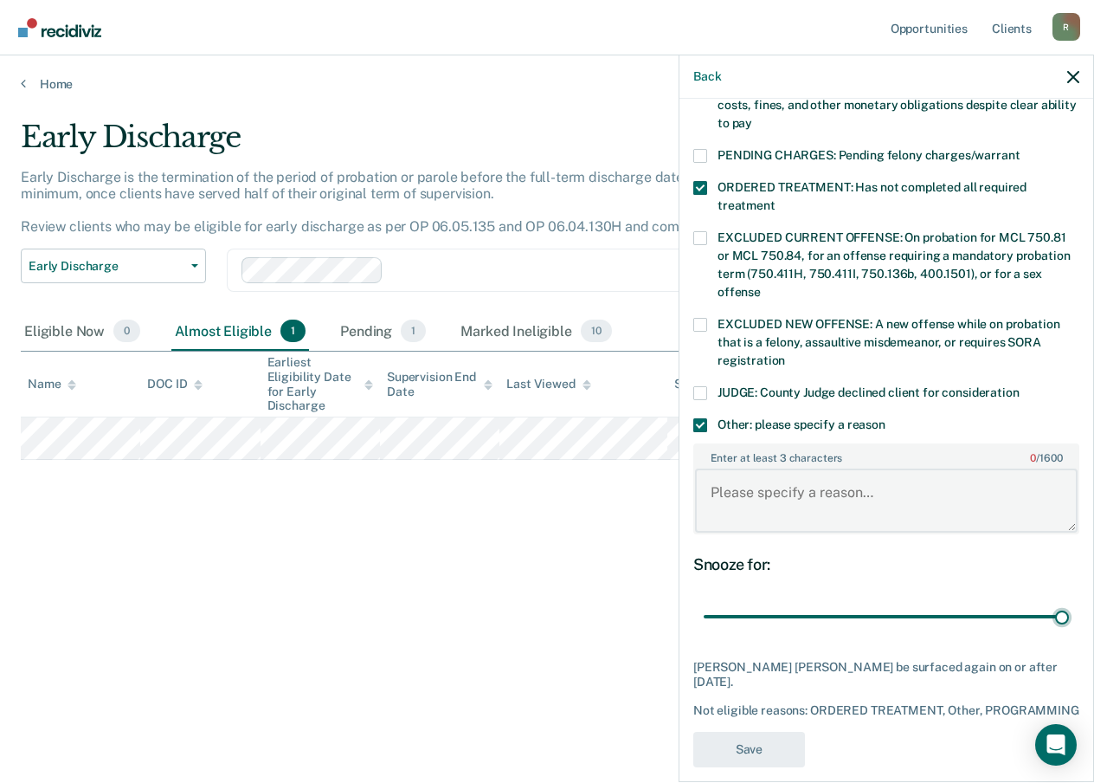
click at [716, 468] on textarea "Enter at least 3 characters 0 / 1600" at bounding box center [886, 500] width 383 height 64
type textarea "Ordered to complete SBC program"
click at [709, 732] on button "Save" at bounding box center [750, 749] width 112 height 35
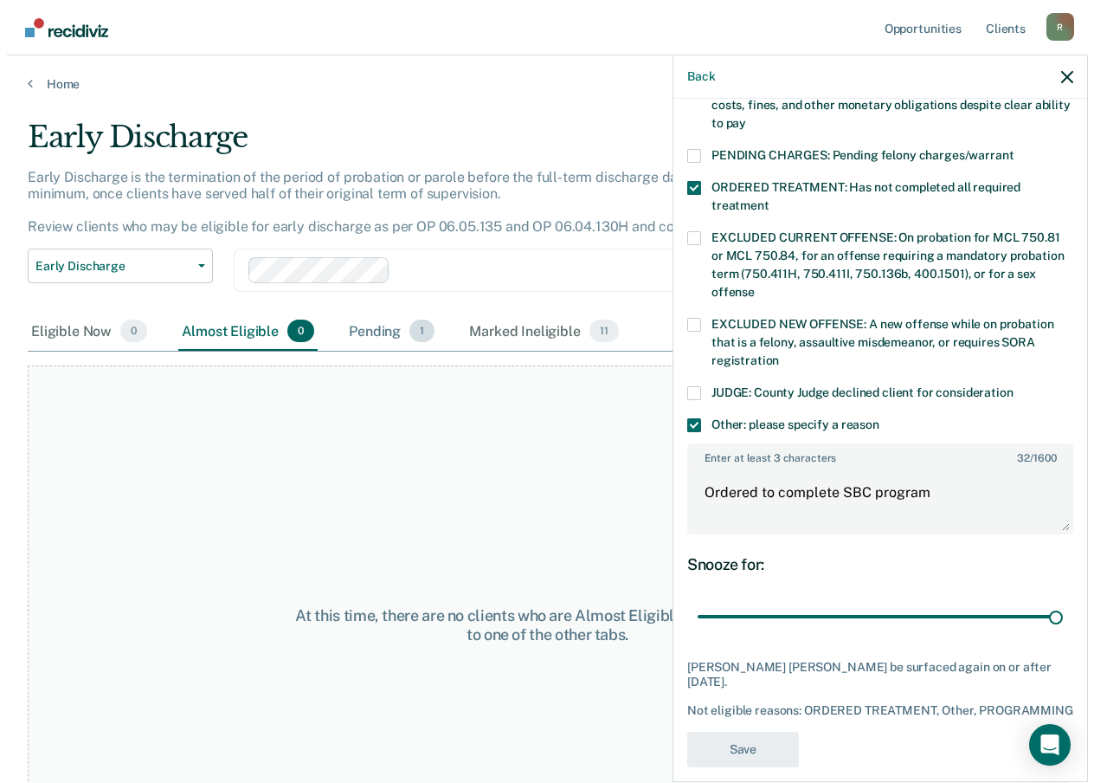
scroll to position [439, 0]
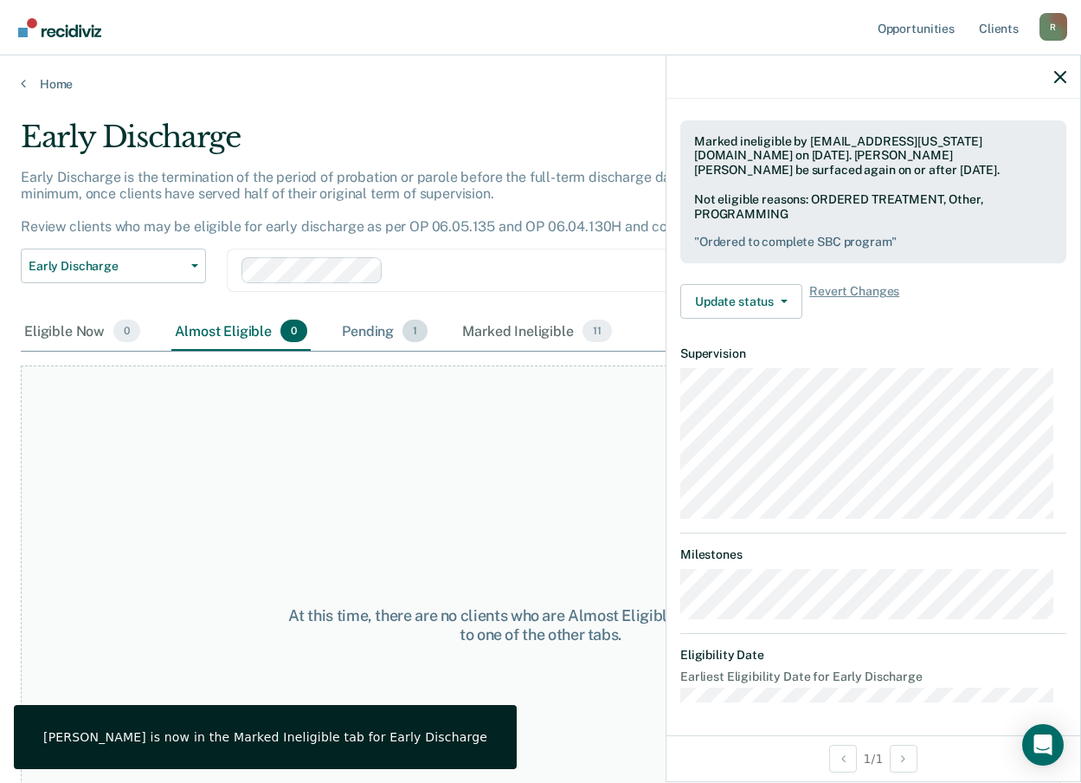
click at [365, 327] on div "Pending 1" at bounding box center [385, 332] width 93 height 38
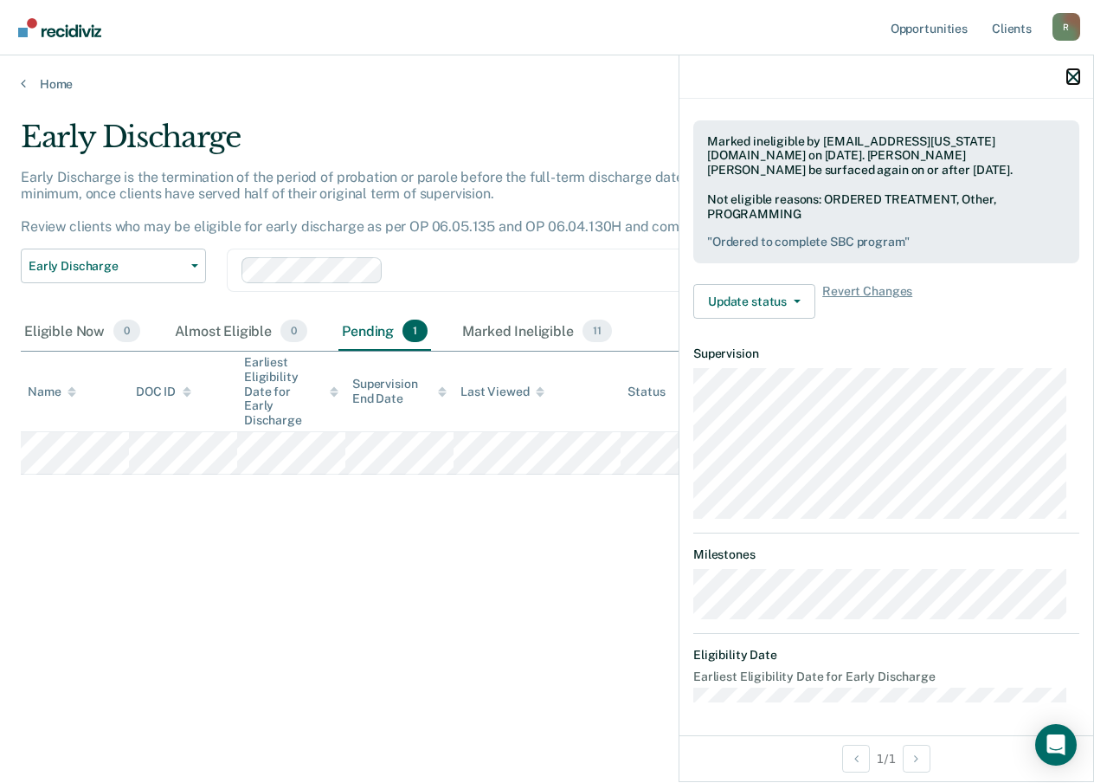
click at [1079, 79] on icon "button" at bounding box center [1074, 77] width 12 height 12
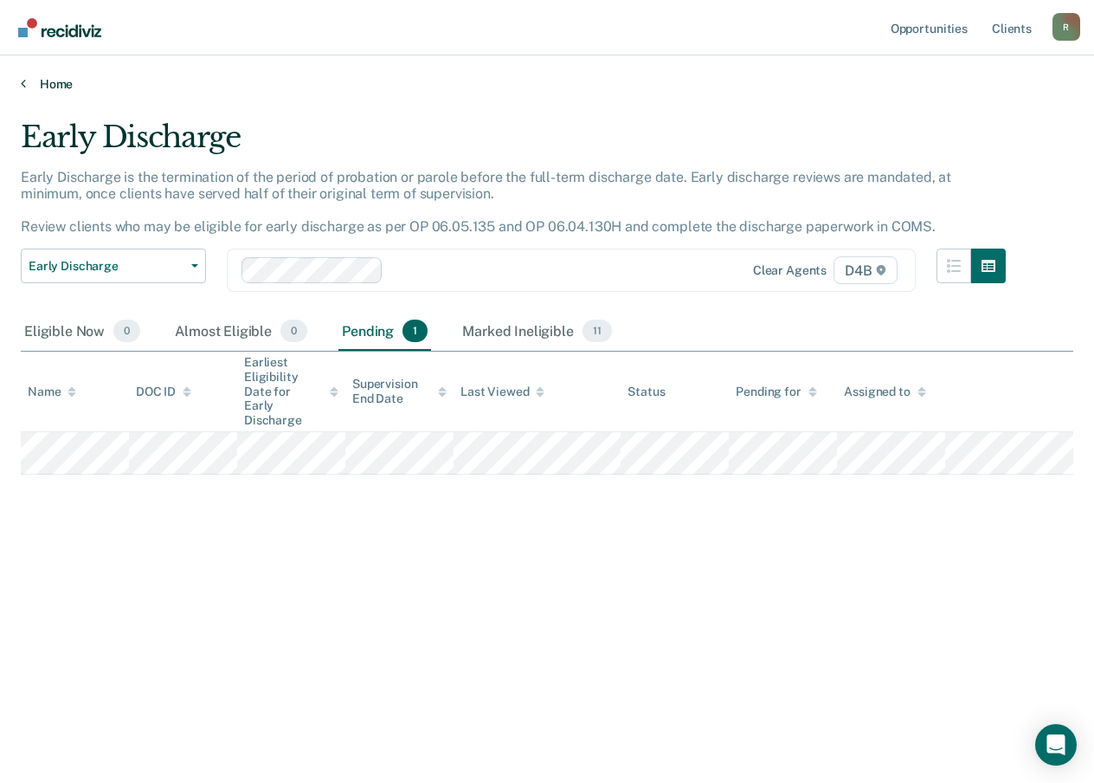
click at [57, 78] on link "Home" at bounding box center [547, 84] width 1053 height 16
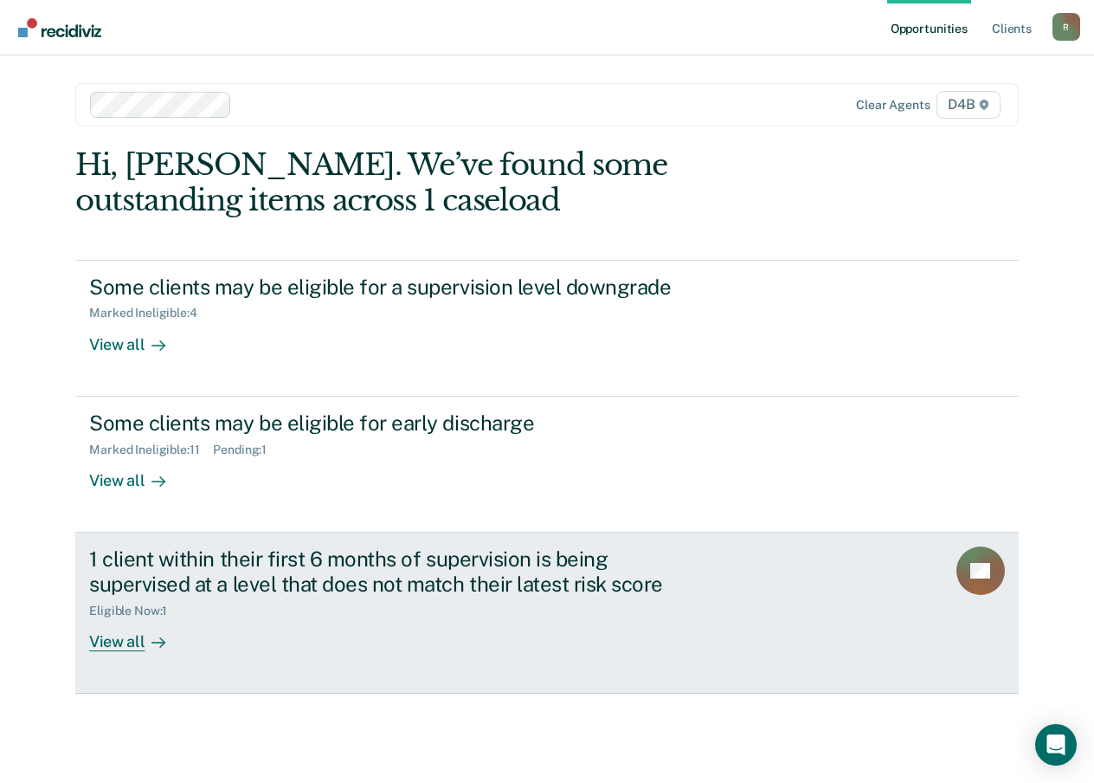
click at [125, 649] on div "View all" at bounding box center [137, 634] width 97 height 34
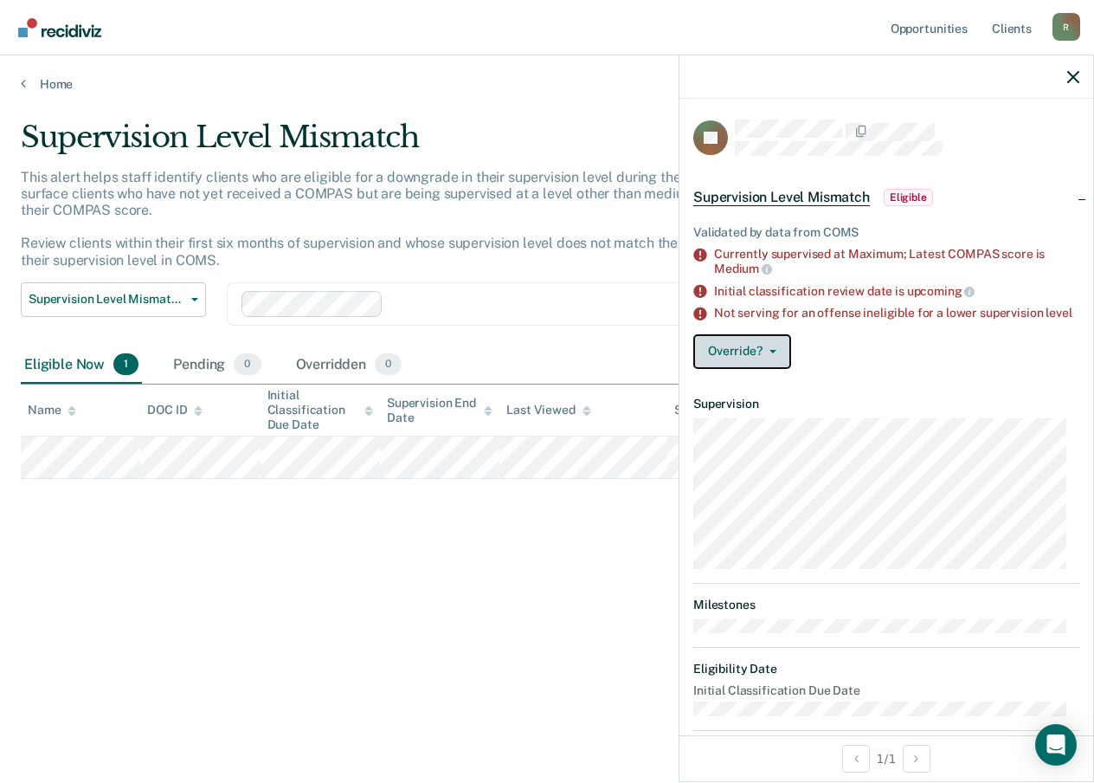
click at [746, 361] on button "Override?" at bounding box center [743, 351] width 98 height 35
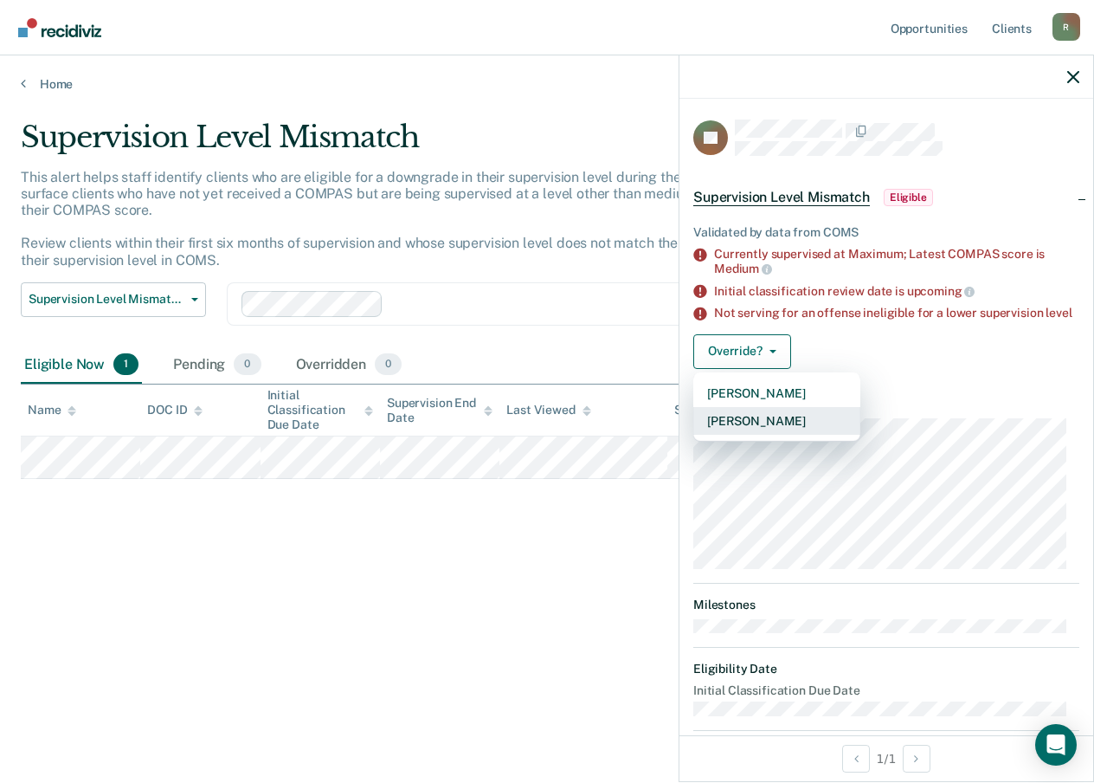
click at [753, 429] on button "[PERSON_NAME]" at bounding box center [777, 421] width 167 height 28
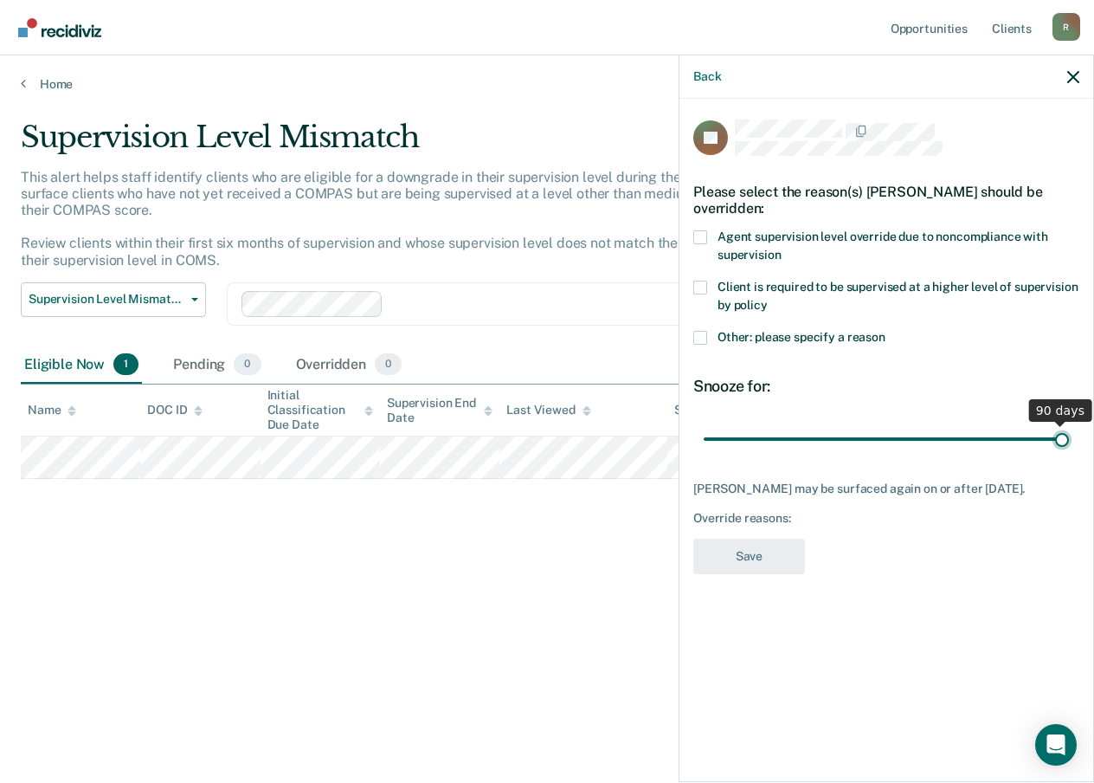
drag, startPoint x: 829, startPoint y: 439, endPoint x: 818, endPoint y: 381, distance: 59.1
type input "90"
click at [1069, 434] on input "range" at bounding box center [886, 438] width 365 height 30
click at [702, 283] on span at bounding box center [701, 288] width 14 height 14
click at [768, 299] on input "Client is required to be supervised at a higher level of supervision by policy" at bounding box center [768, 299] width 0 height 0
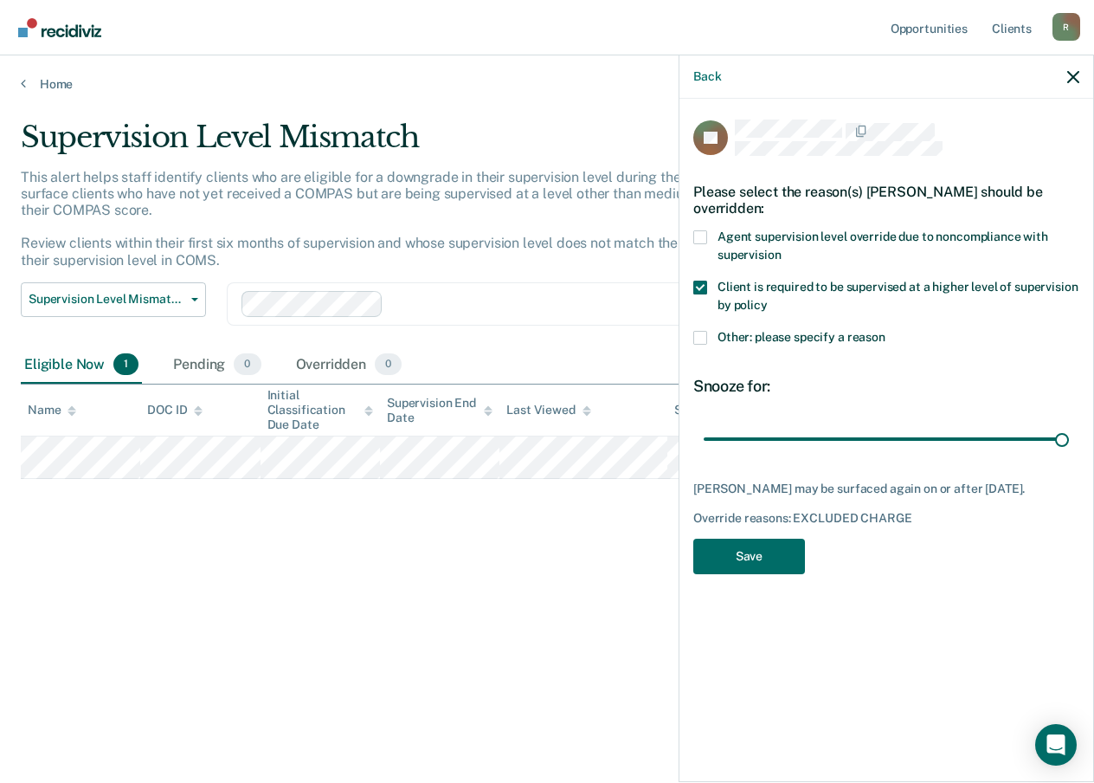
click at [692, 334] on div "SL Please select the reason(s) [PERSON_NAME] should be overridden: Agent superv…" at bounding box center [887, 439] width 414 height 680
click at [700, 339] on span at bounding box center [701, 338] width 14 height 14
click at [886, 331] on input "Other: please specify a reason" at bounding box center [886, 331] width 0 height 0
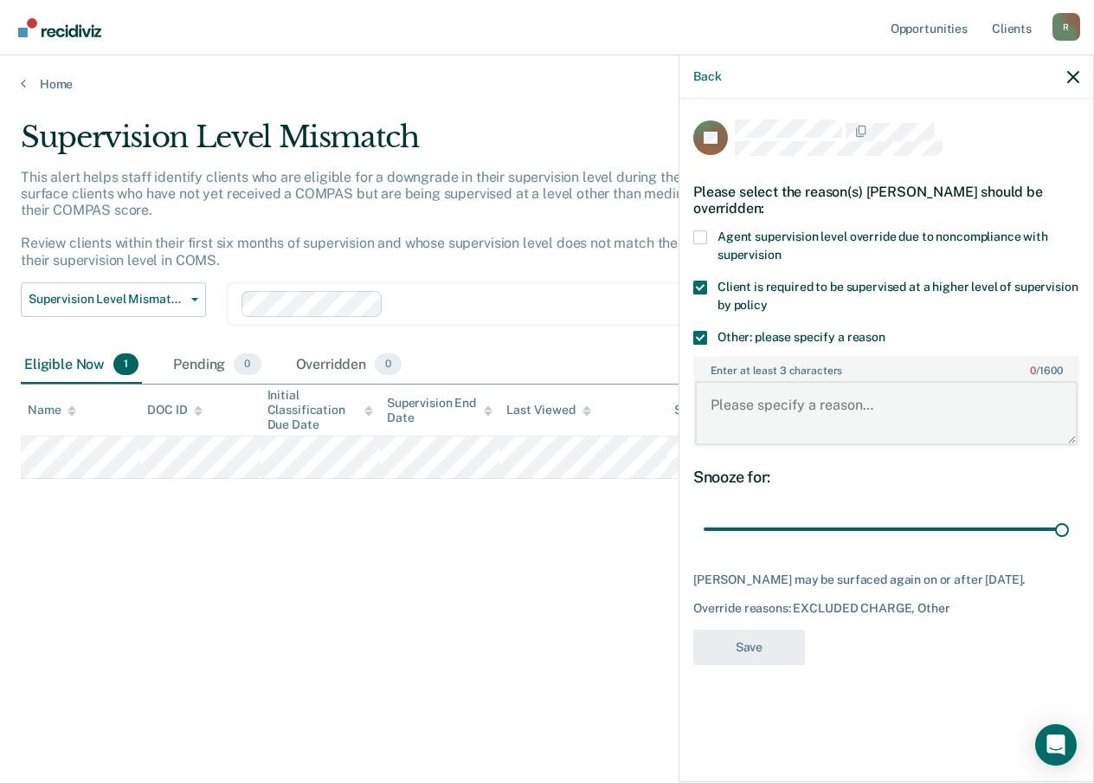
click at [760, 421] on textarea "Enter at least 3 characters 0 / 1600" at bounding box center [886, 413] width 383 height 64
click at [690, 294] on div "SL Please select the reason(s) [PERSON_NAME] should be overridden: Agent superv…" at bounding box center [887, 439] width 414 height 680
click at [702, 292] on span at bounding box center [701, 288] width 14 height 14
click at [768, 299] on input "Client is required to be supervised at a higher level of supervision by policy" at bounding box center [768, 299] width 0 height 0
click at [842, 415] on textarea "Ordered to co" at bounding box center [886, 413] width 383 height 64
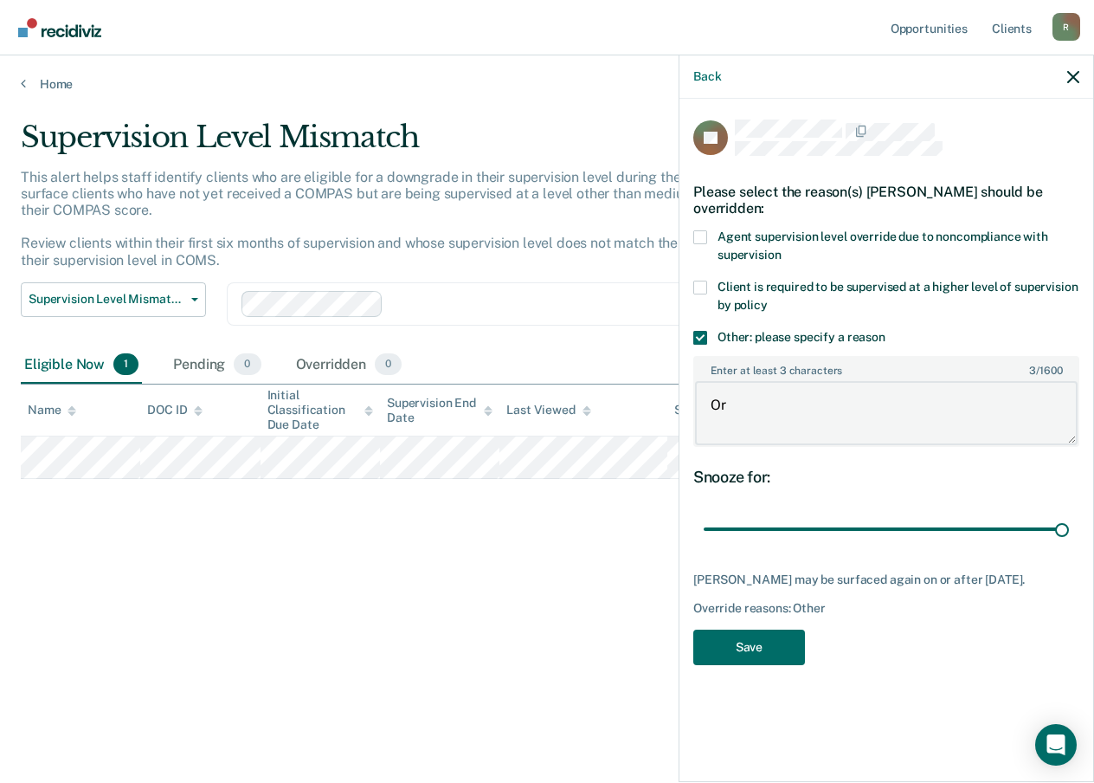
type textarea "O"
type textarea "s"
type textarea "supervision level set per SBC policies."
click at [771, 665] on button "Save" at bounding box center [750, 646] width 112 height 35
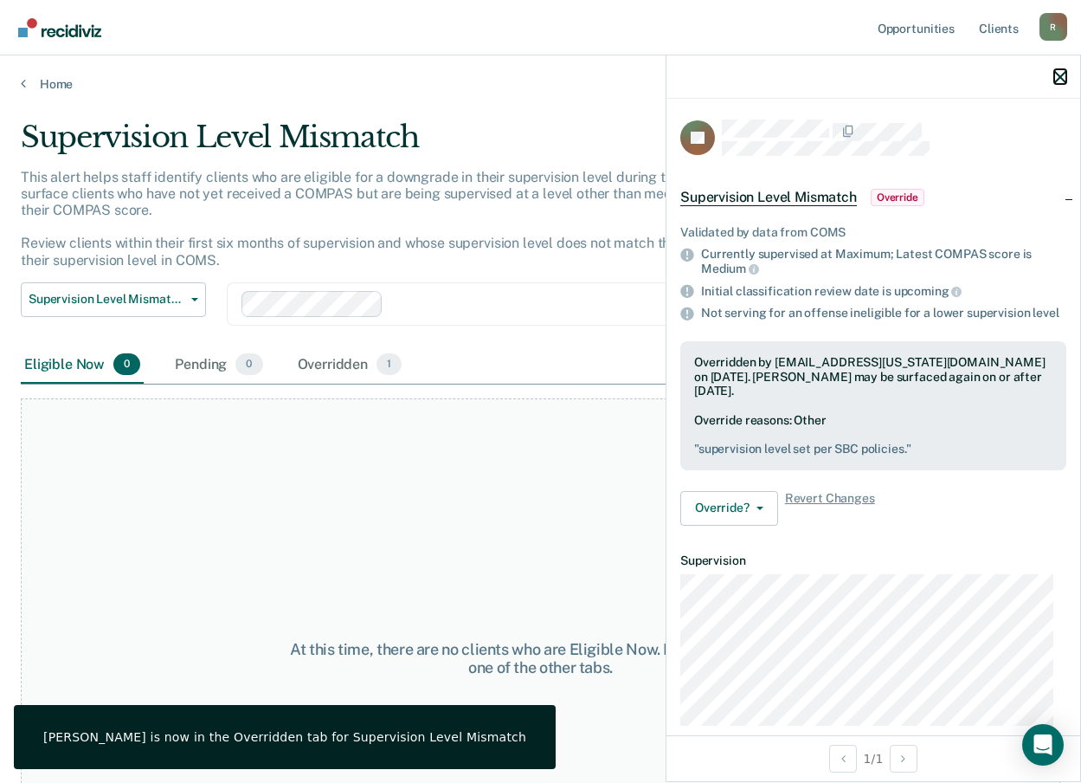
click at [1058, 82] on icon "button" at bounding box center [1061, 77] width 12 height 12
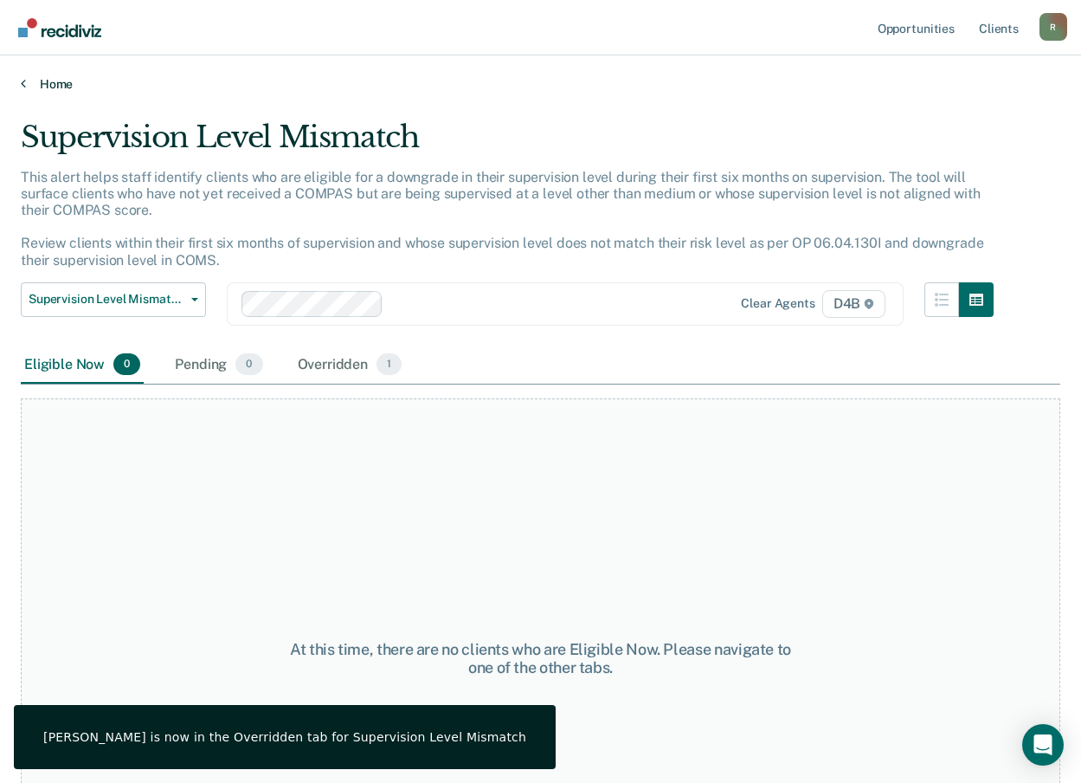
click at [48, 90] on link "Home" at bounding box center [541, 84] width 1040 height 16
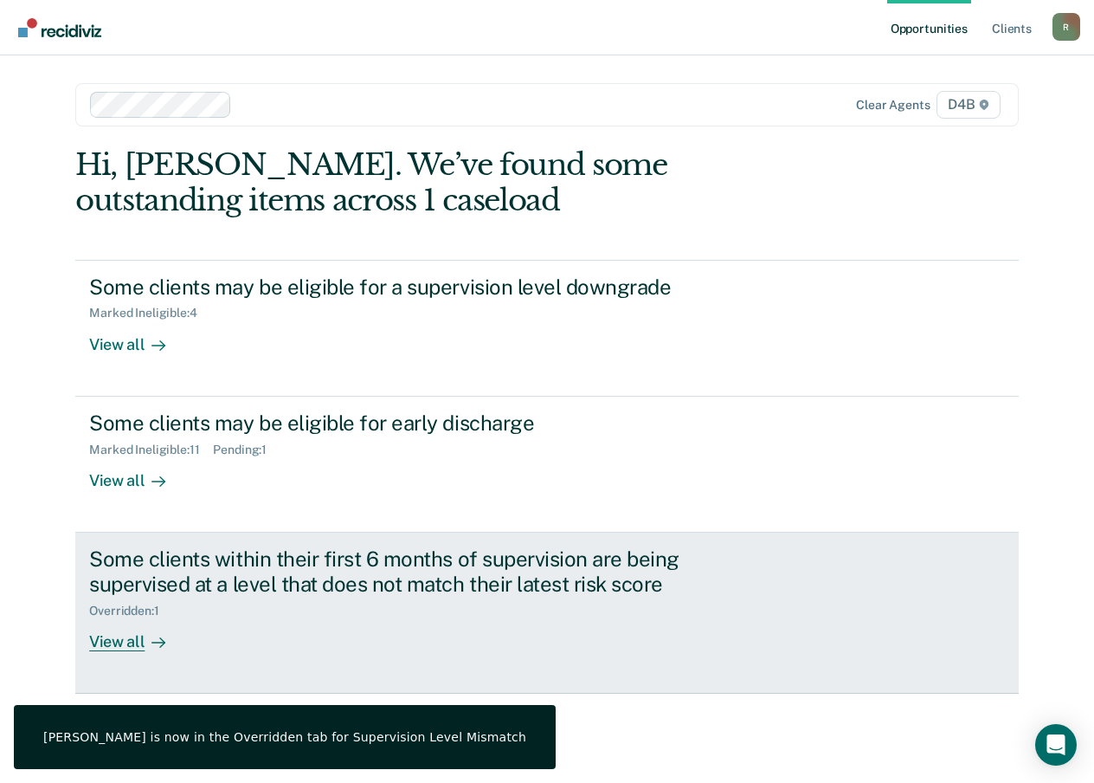
click at [177, 581] on div "Some clients within their first 6 months of supervision are being supervised at…" at bounding box center [393, 571] width 608 height 50
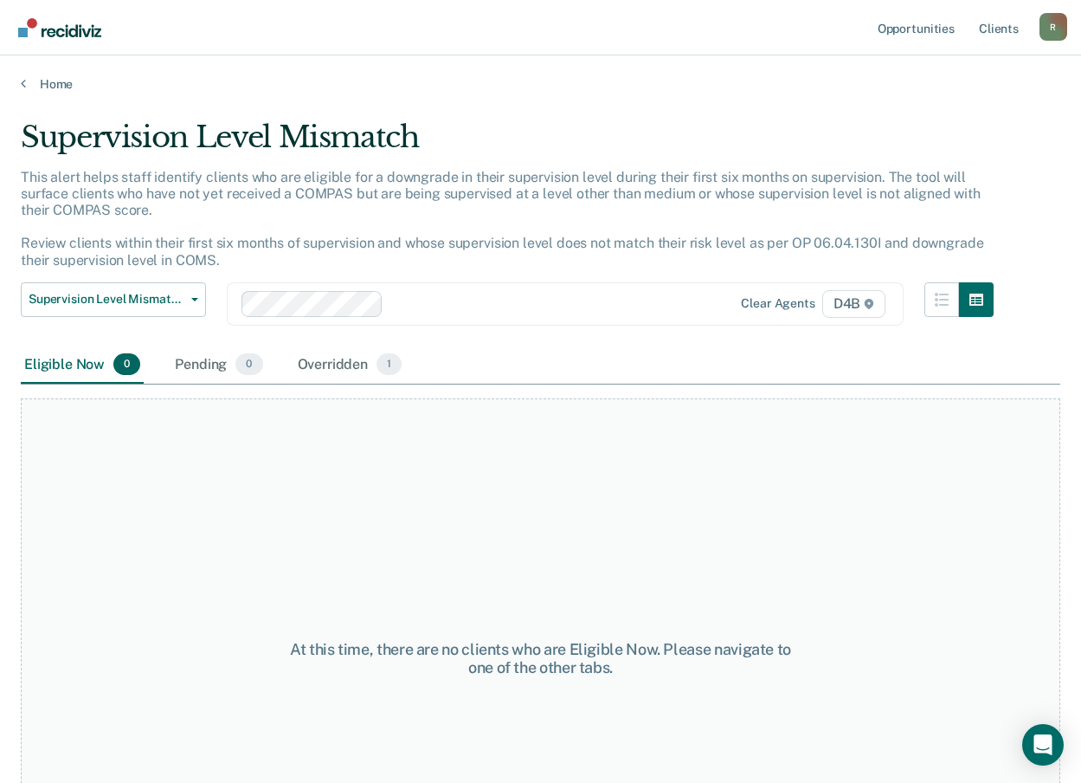
drag, startPoint x: 72, startPoint y: 117, endPoint x: 71, endPoint y: 94, distance: 22.5
click at [72, 113] on main "Supervision Level Mismatch This alert helps staff identify clients who are elig…" at bounding box center [540, 435] width 1081 height 686
click at [71, 94] on main "Supervision Level Mismatch This alert helps staff identify clients who are elig…" at bounding box center [540, 435] width 1081 height 686
click at [64, 83] on link "Home" at bounding box center [541, 84] width 1040 height 16
